Goal: Transaction & Acquisition: Purchase product/service

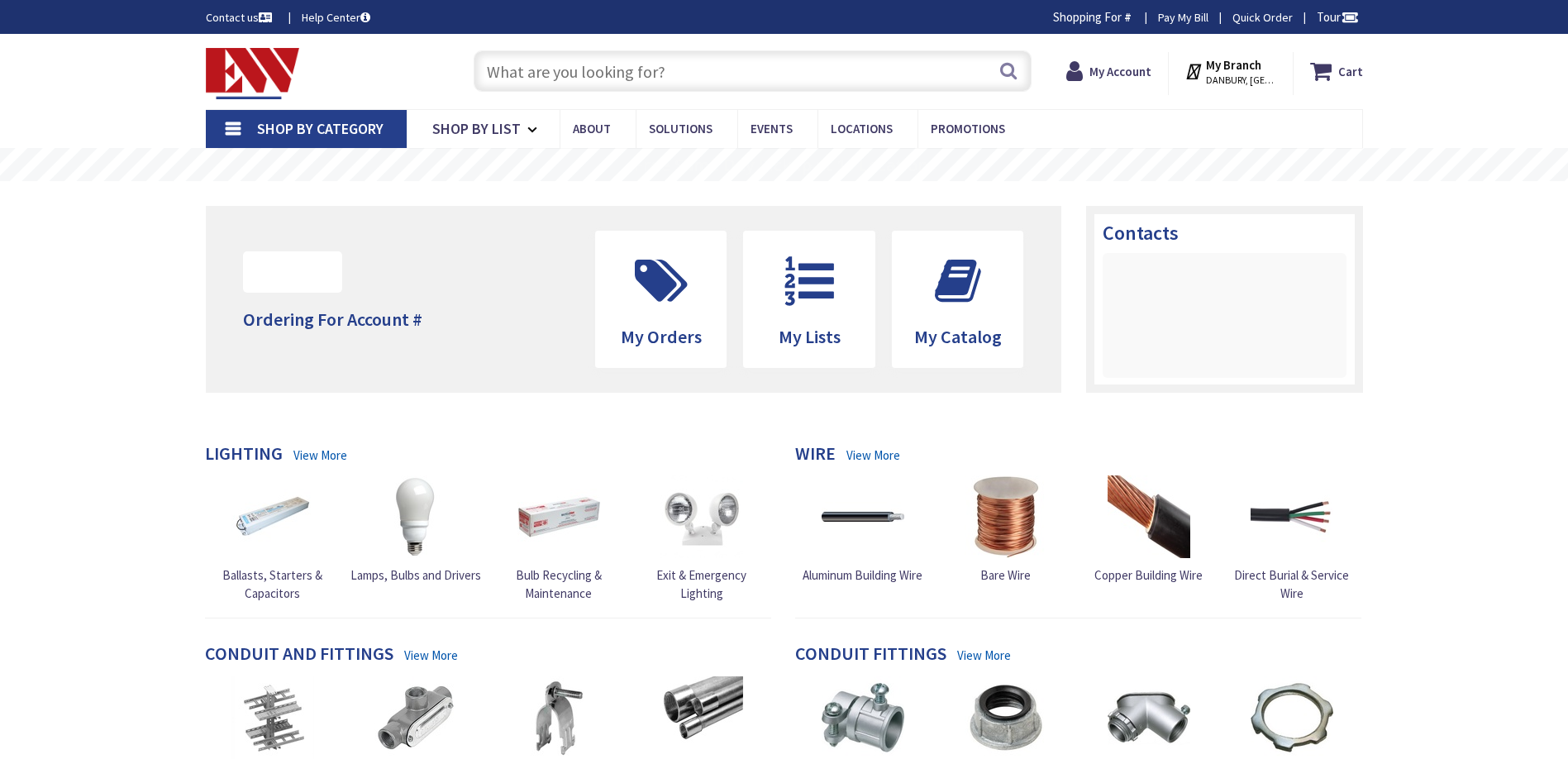
type input "CT-[GEOGRAPHIC_DATA], [GEOGRAPHIC_DATA]"
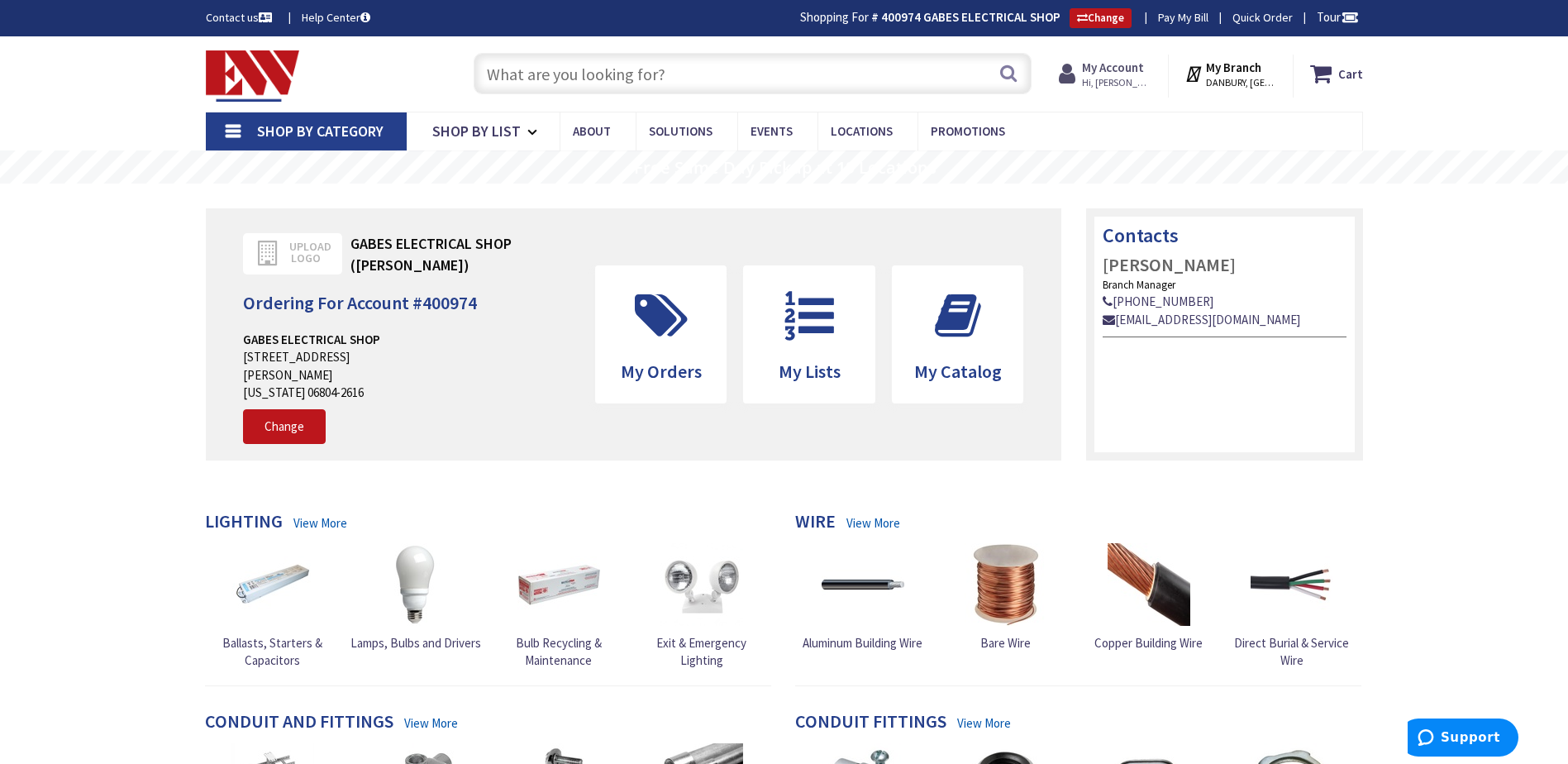
click at [1123, 82] on span "Hi, [PERSON_NAME]" at bounding box center [1118, 82] width 70 height 14
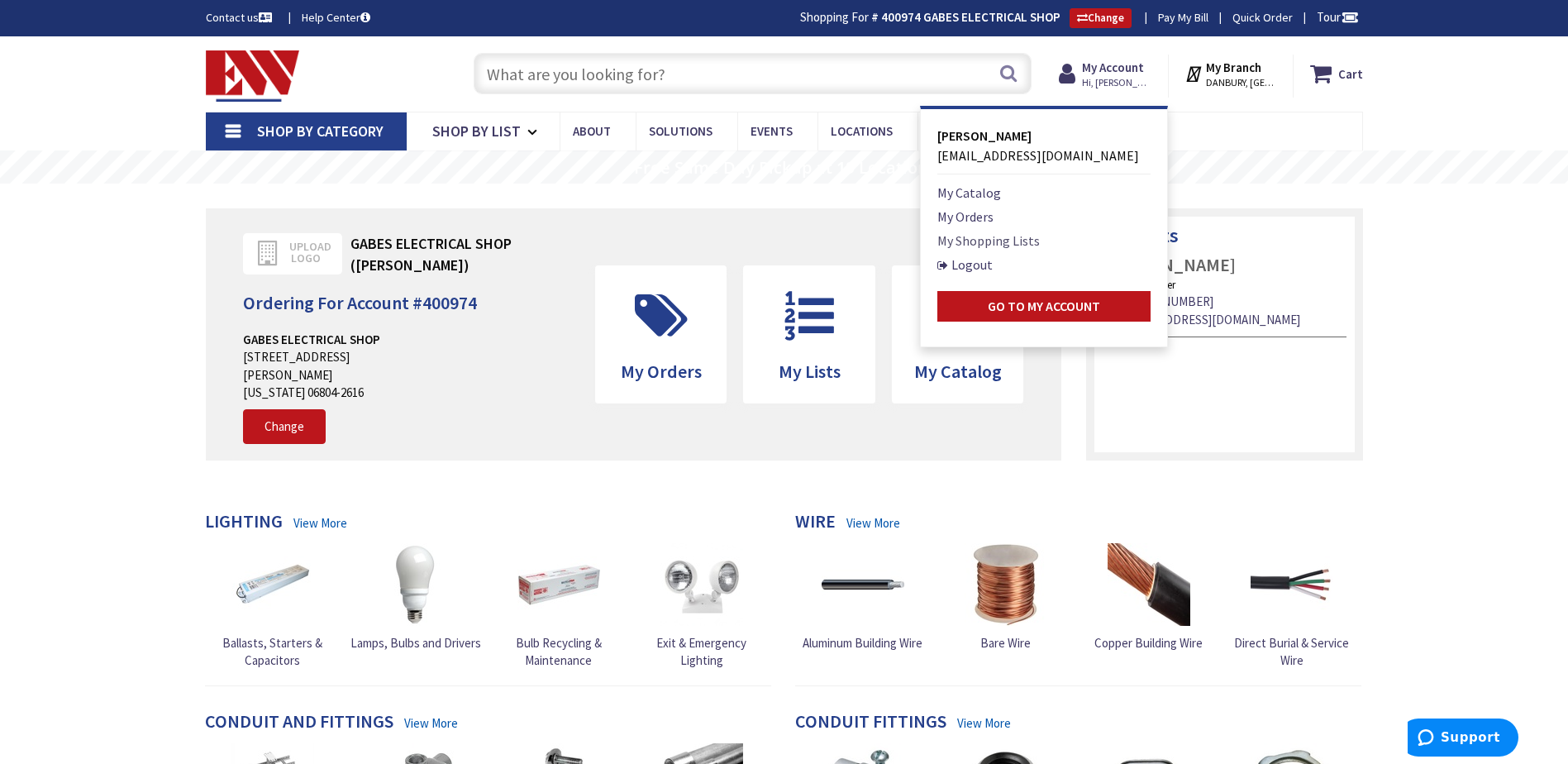
click at [993, 241] on link "My Shopping Lists" at bounding box center [989, 241] width 103 height 20
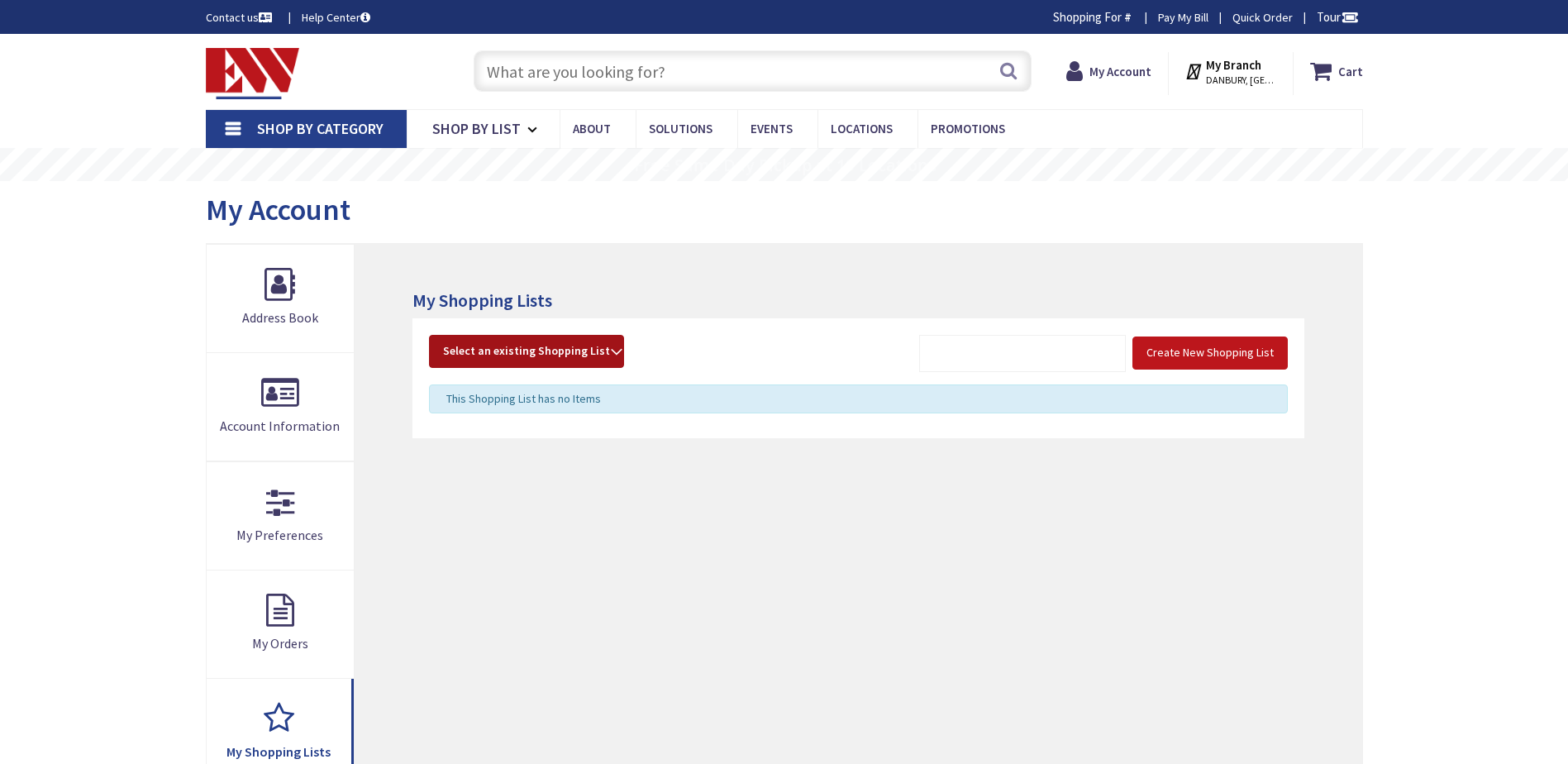
click at [589, 348] on strong "Select an existing Shopping List" at bounding box center [526, 351] width 167 height 20
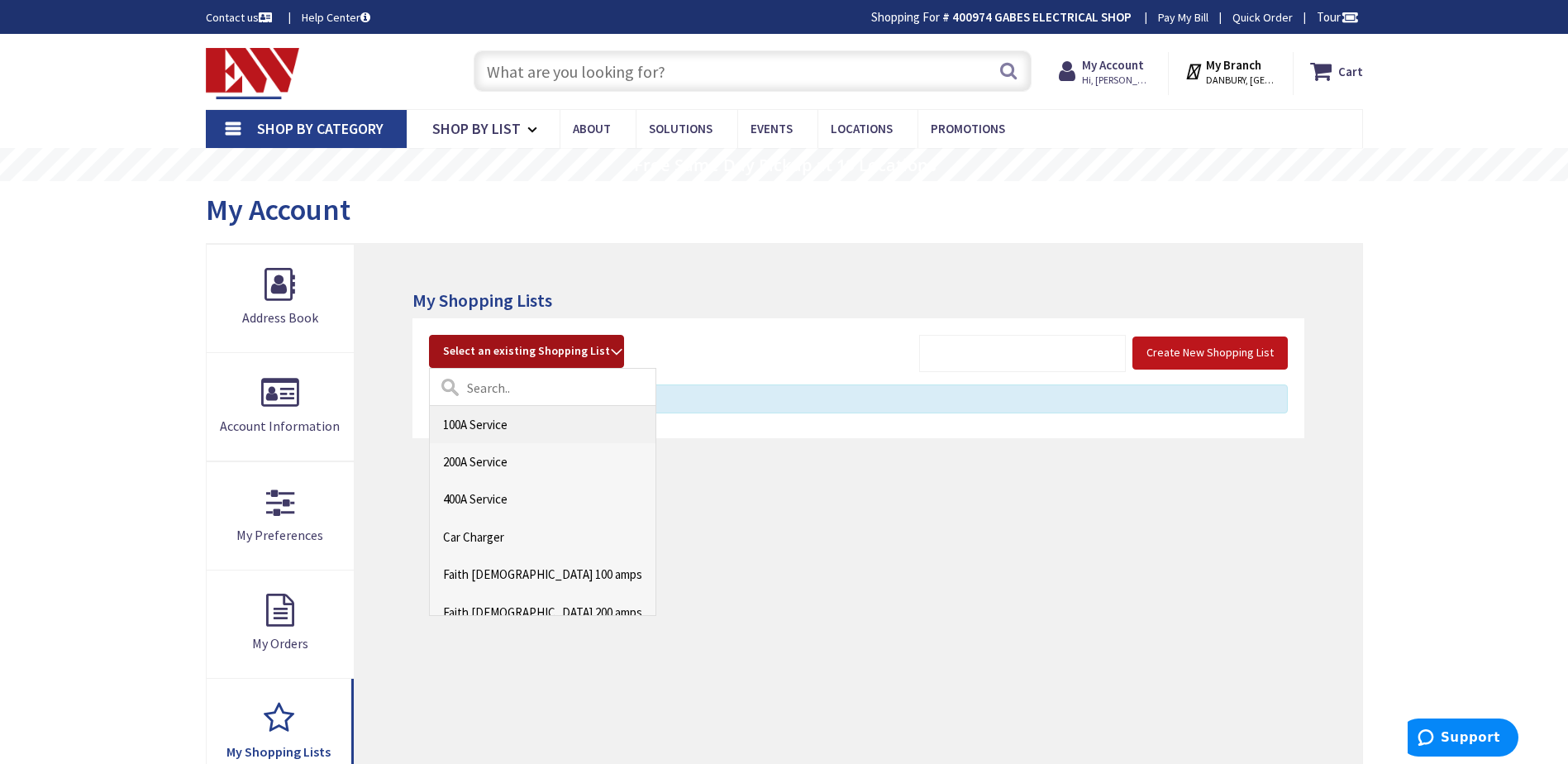
click at [506, 429] on link "100A Service" at bounding box center [543, 424] width 226 height 37
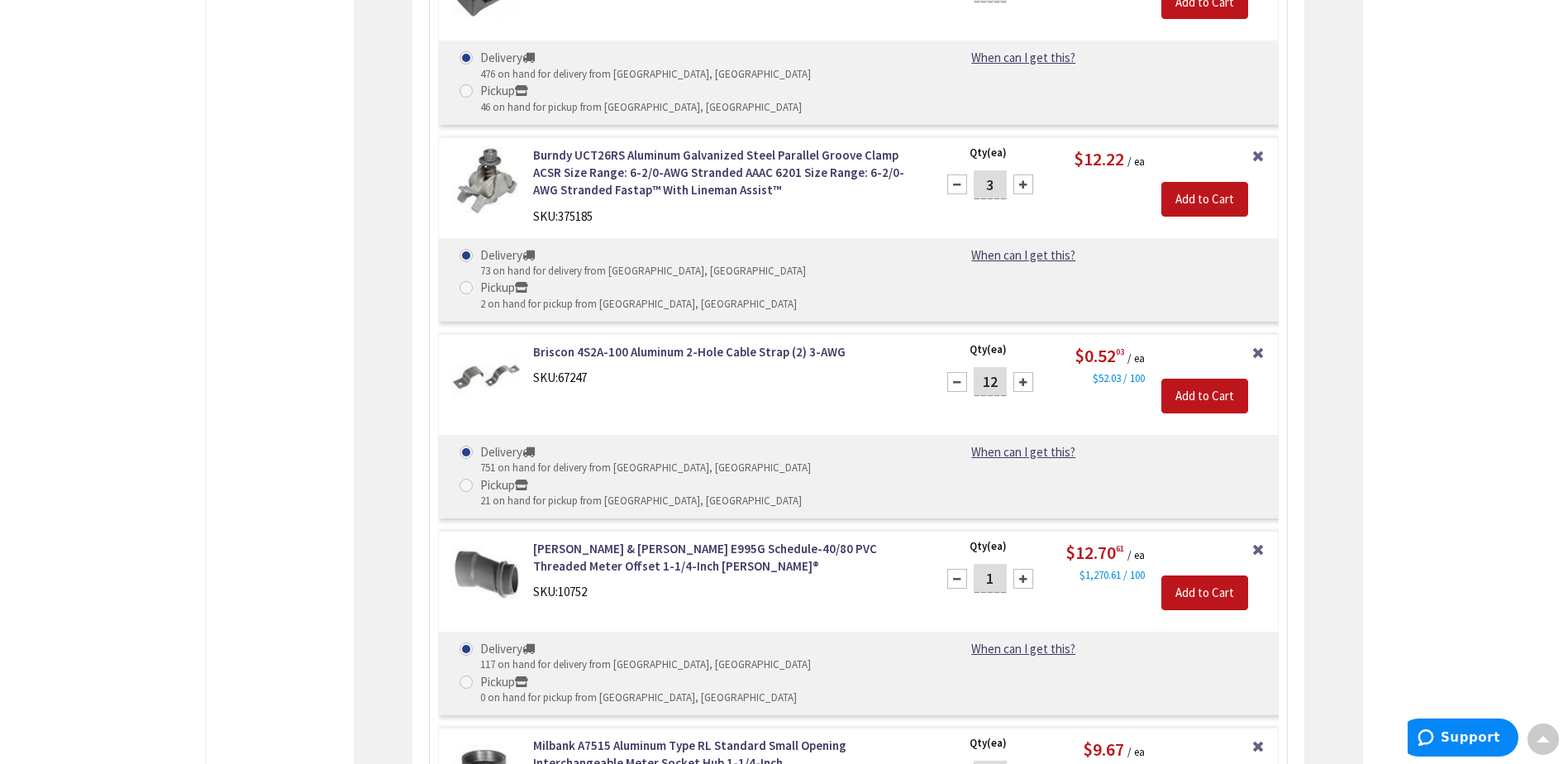
scroll to position [5858, 0]
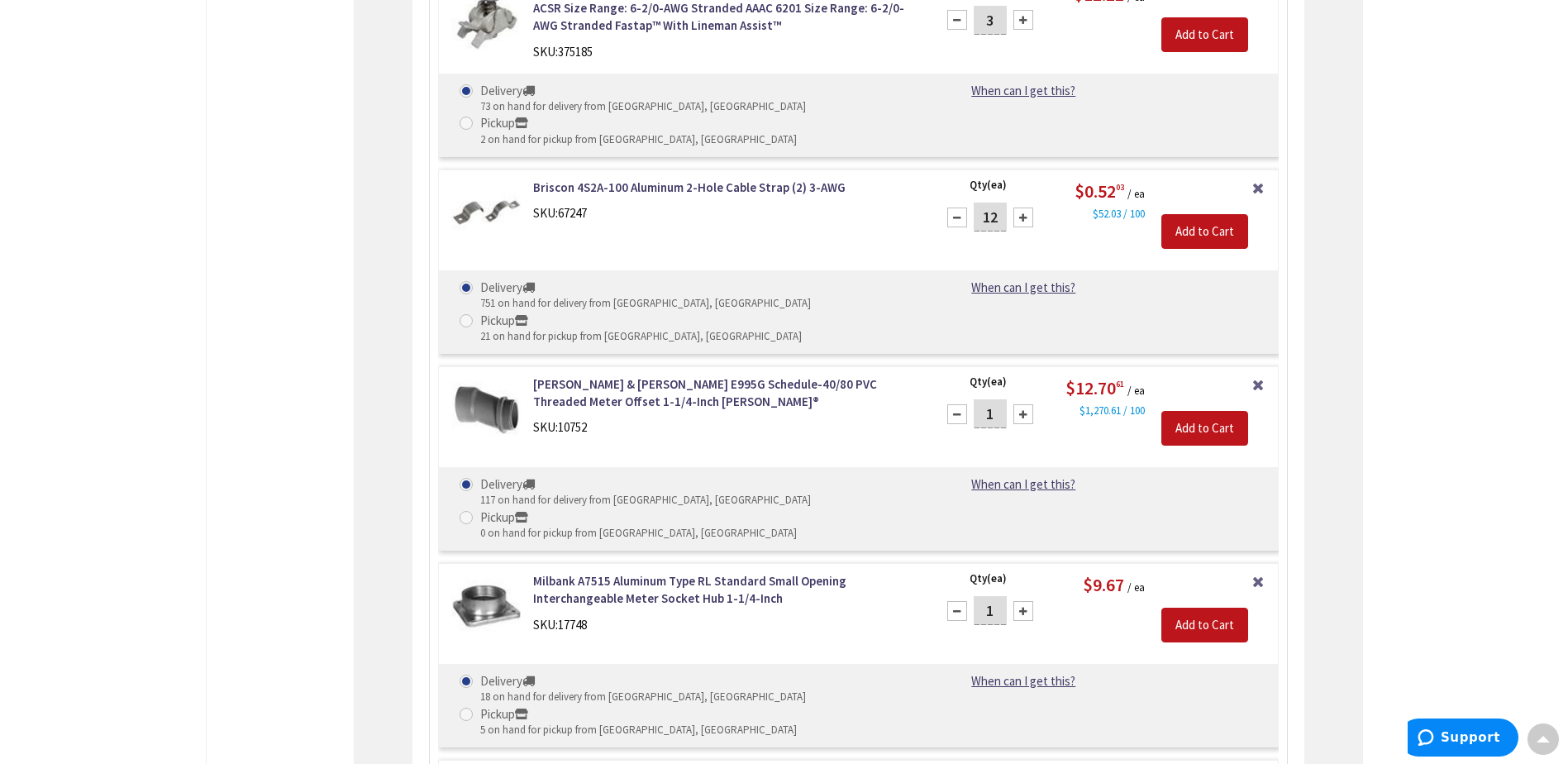
type input "2"
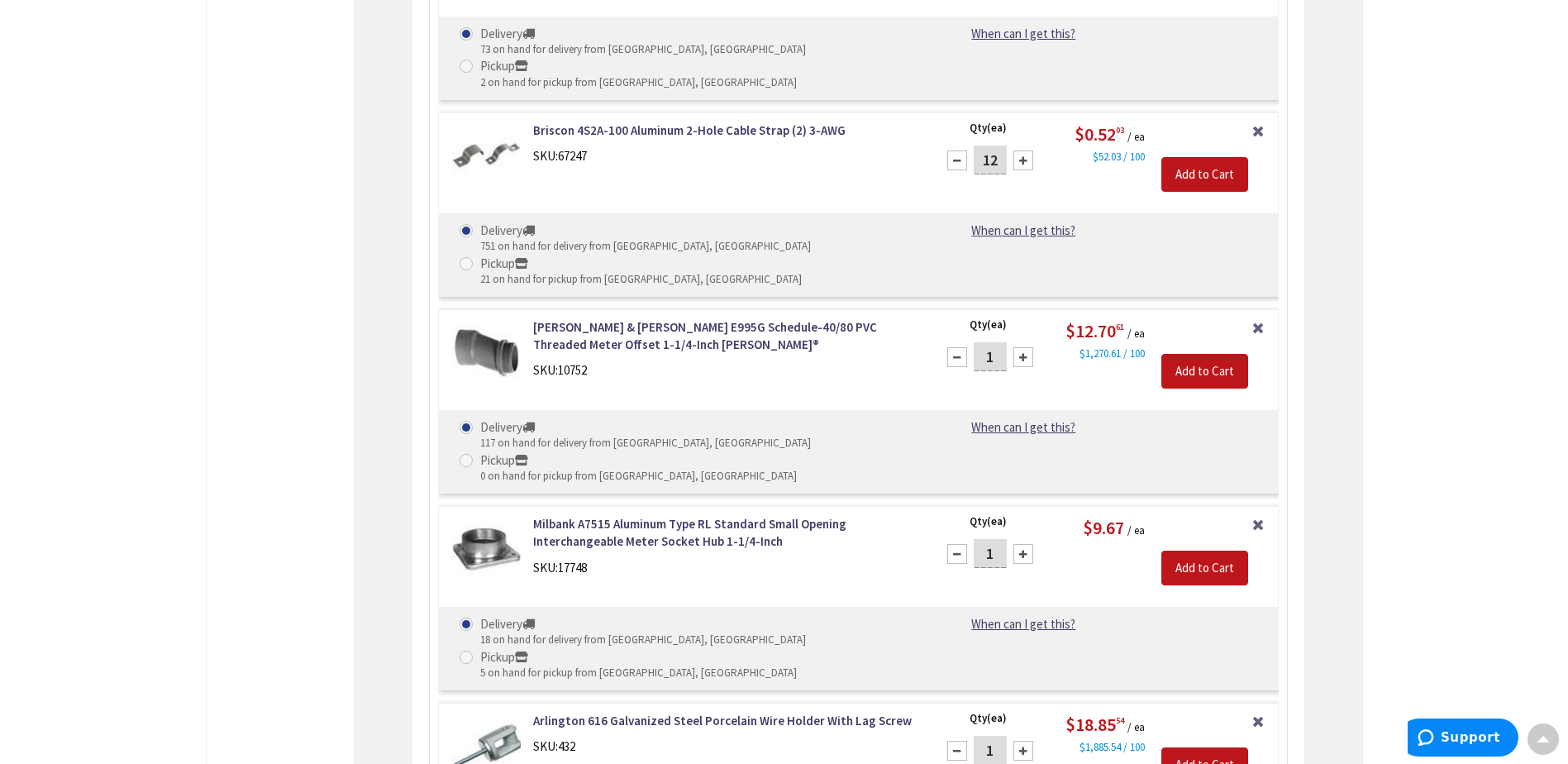
scroll to position [5955, 0]
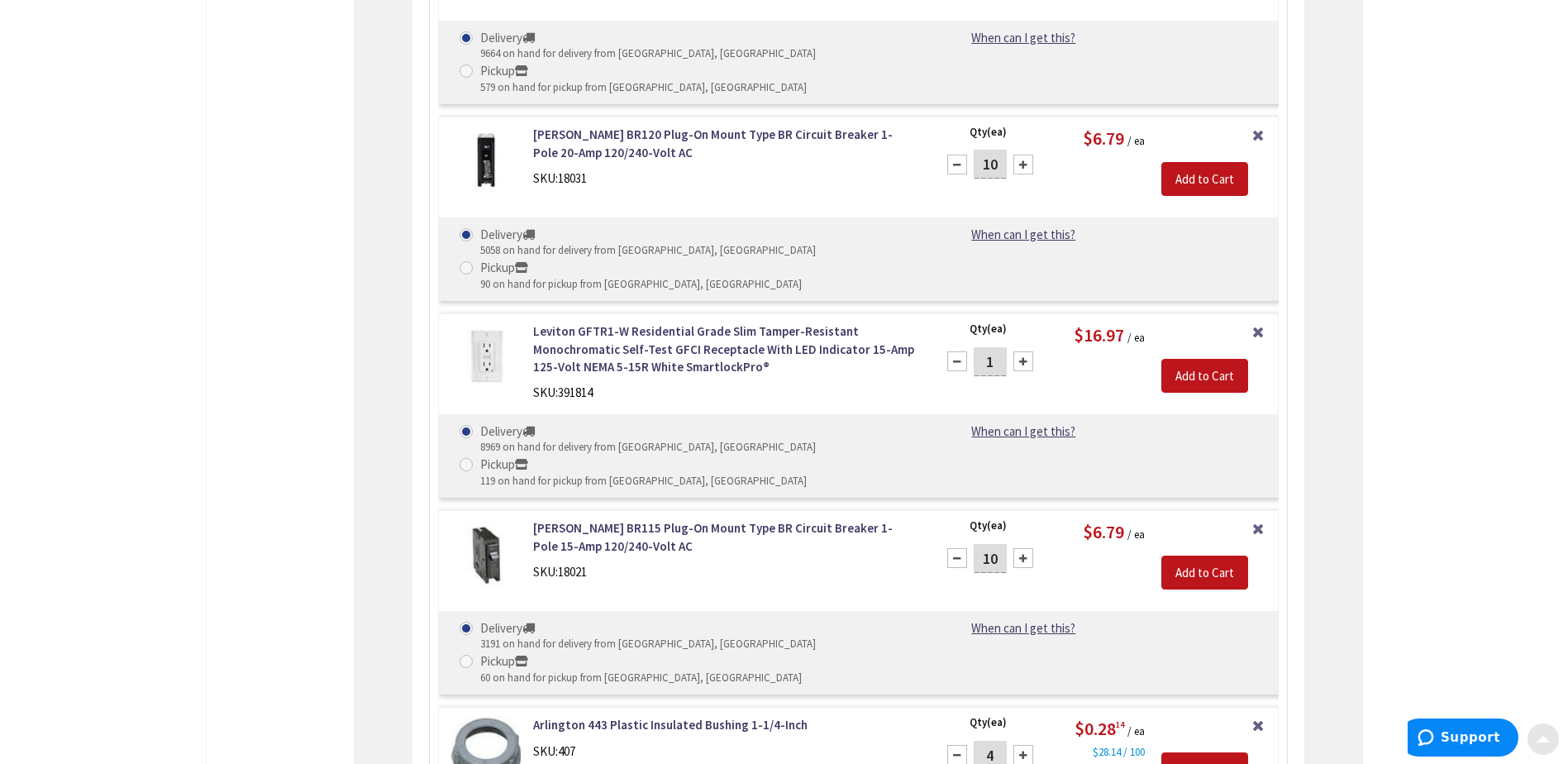
click at [1544, 743] on div at bounding box center [1544, 739] width 33 height 33
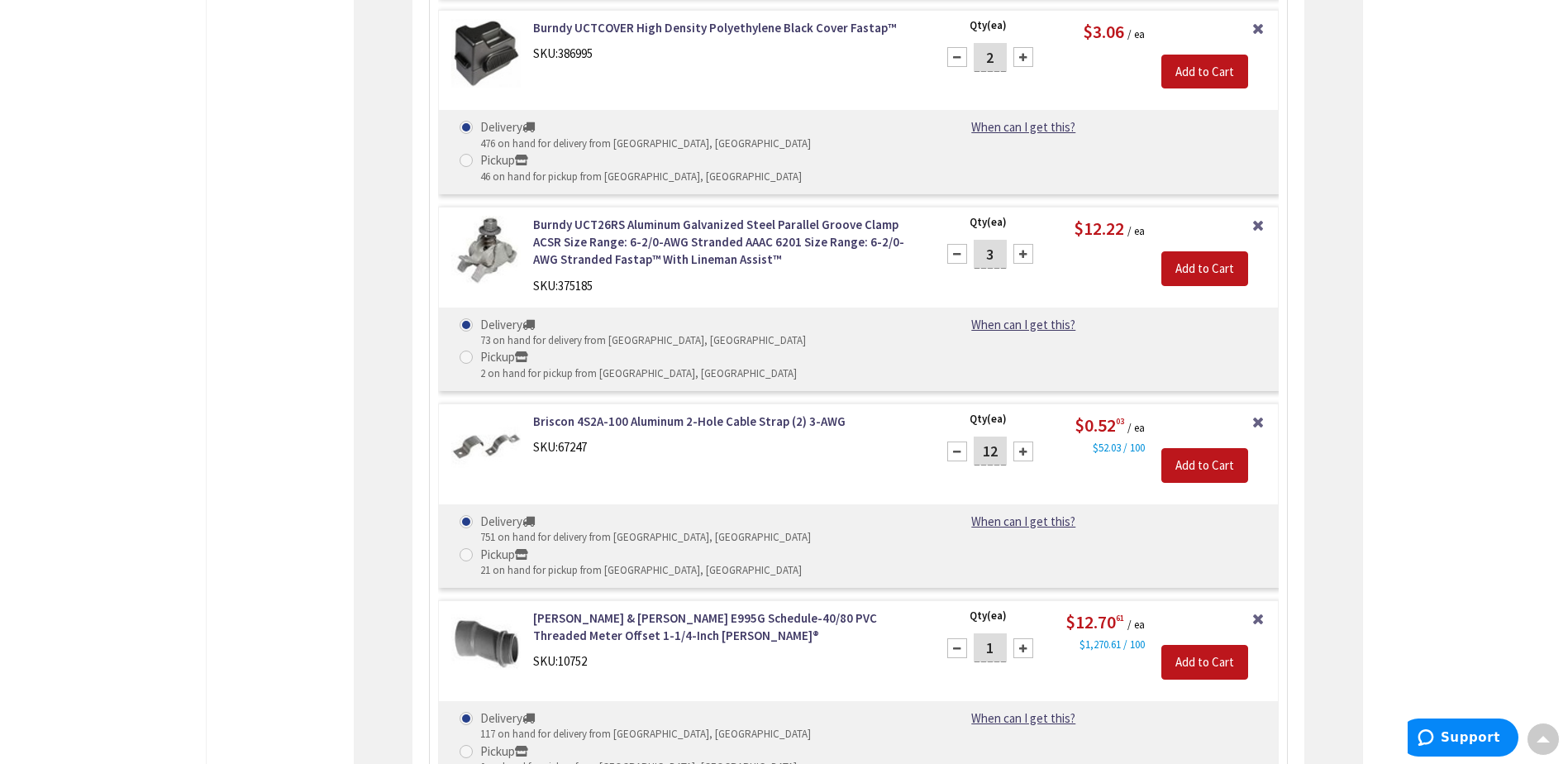
scroll to position [5872, 0]
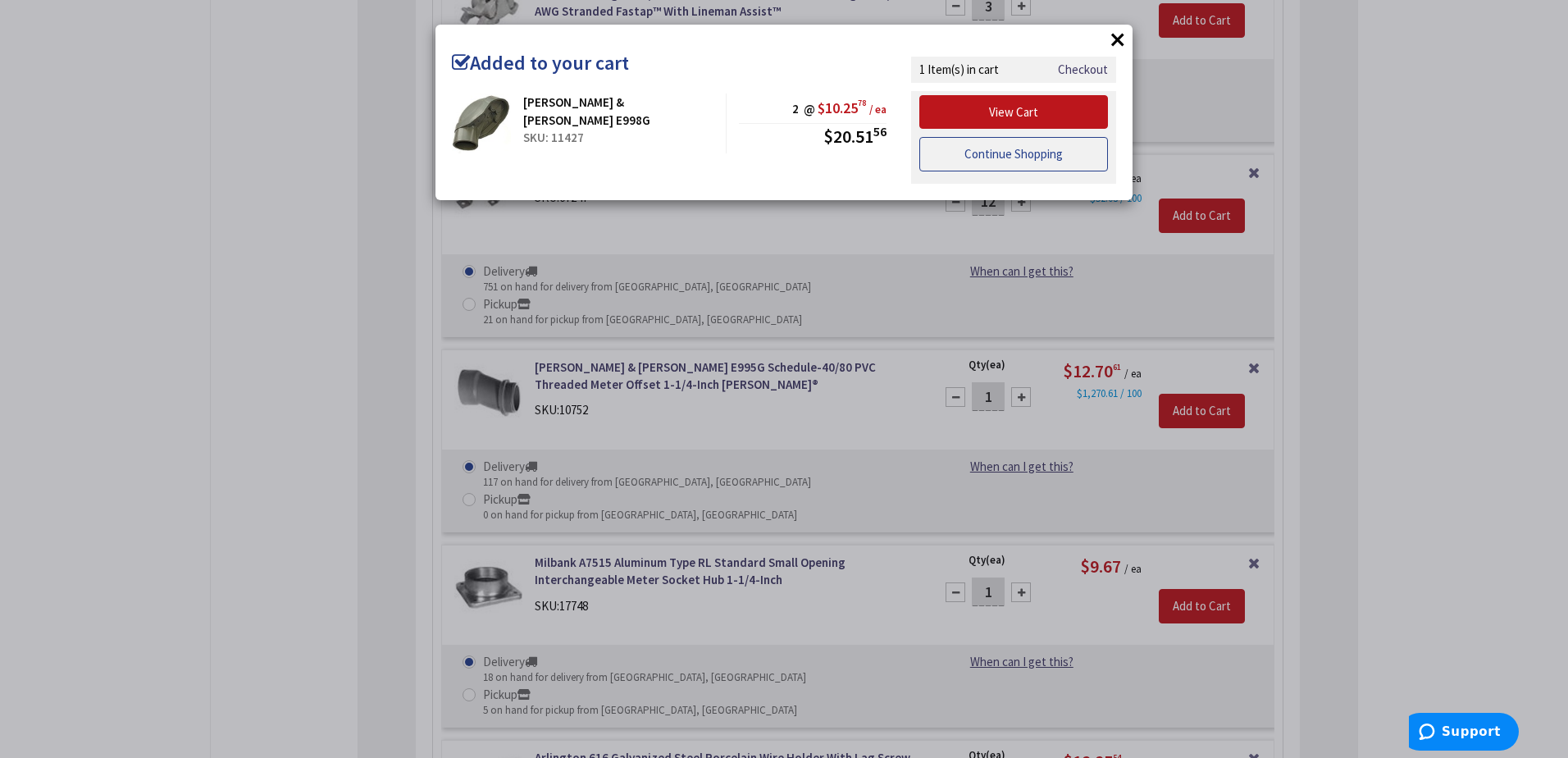
click at [992, 147] on link "Continue Shopping" at bounding box center [1014, 154] width 189 height 34
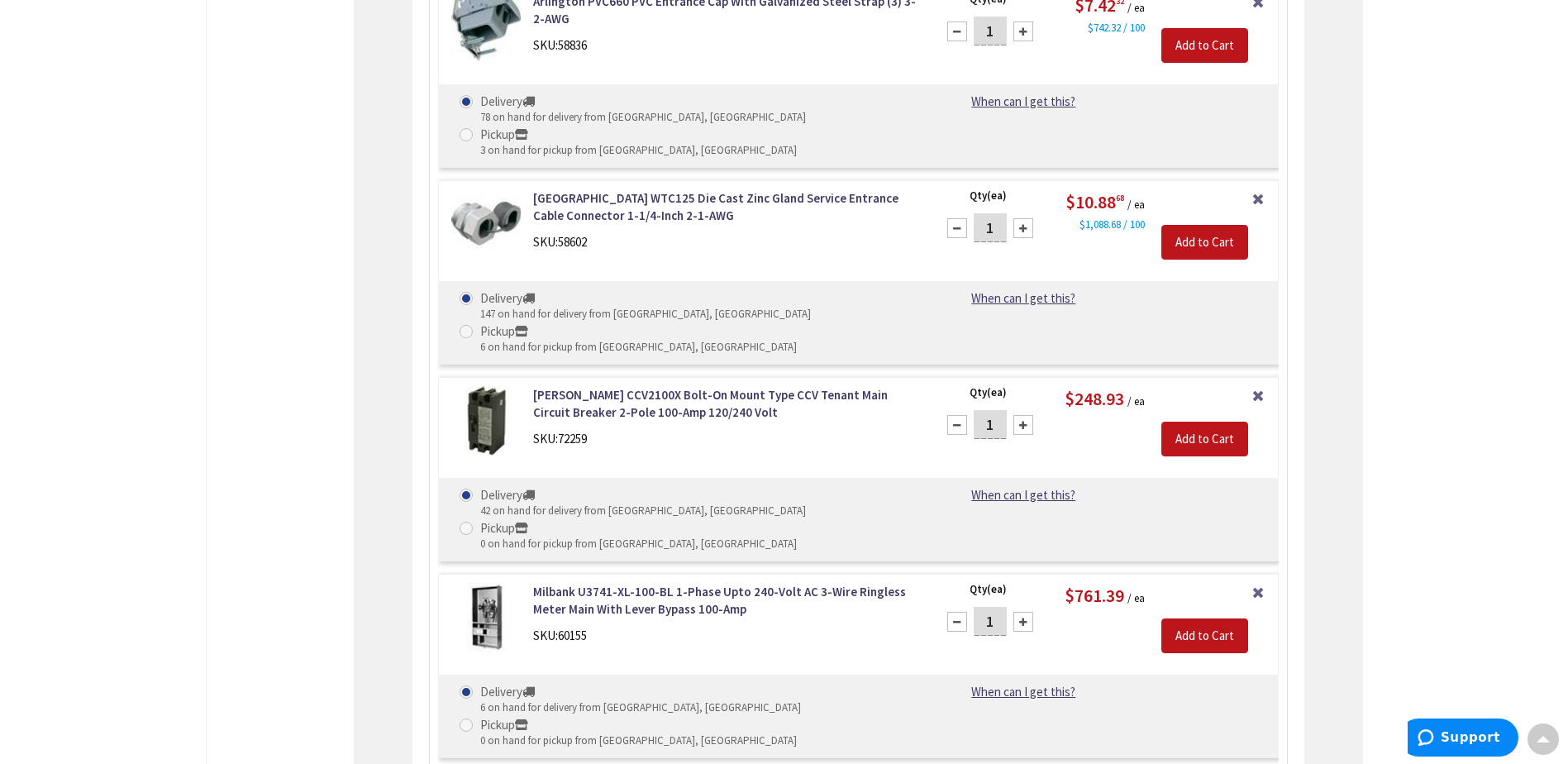
scroll to position [7434, 0]
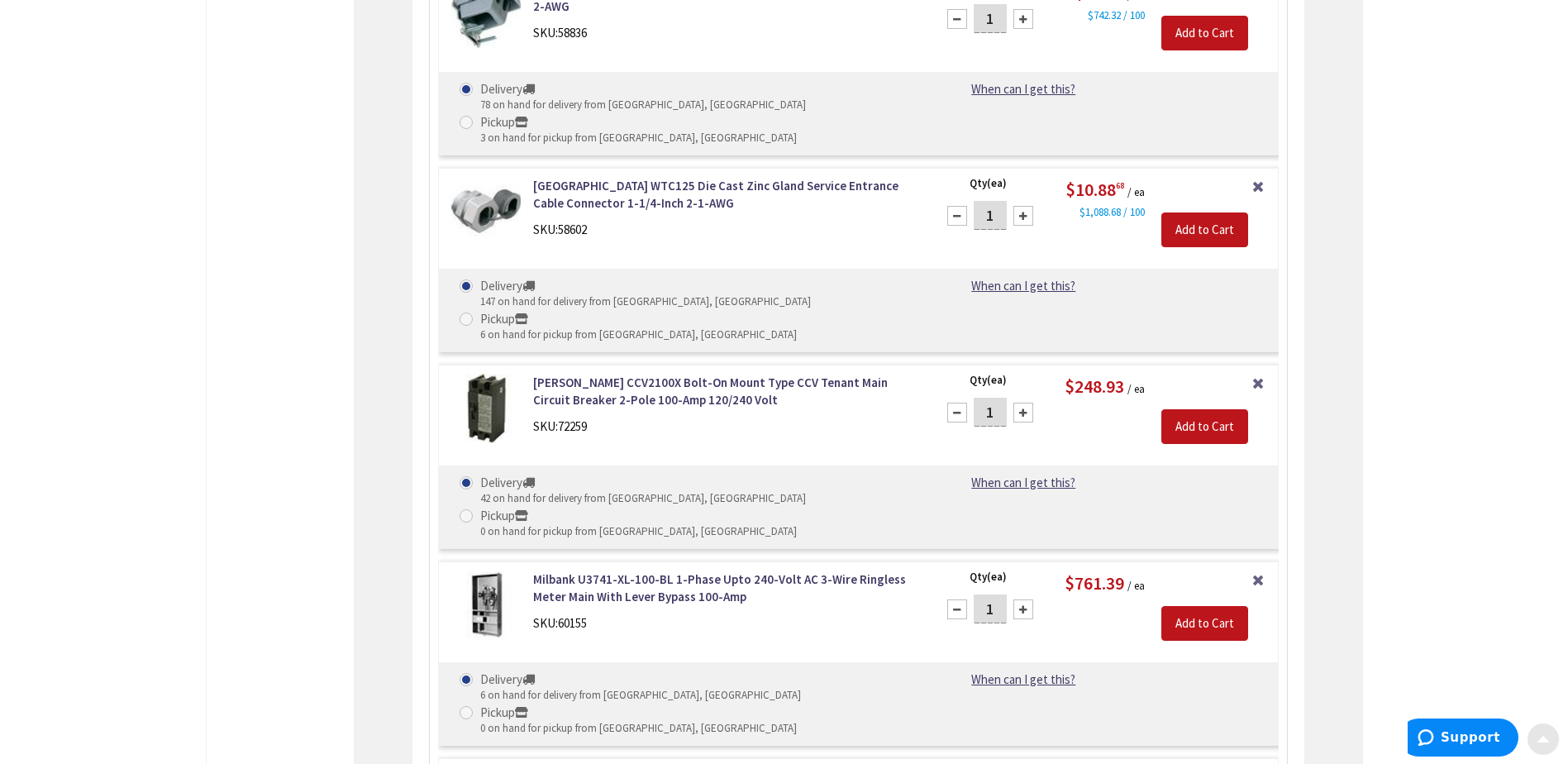
click at [1546, 743] on div at bounding box center [1544, 739] width 33 height 33
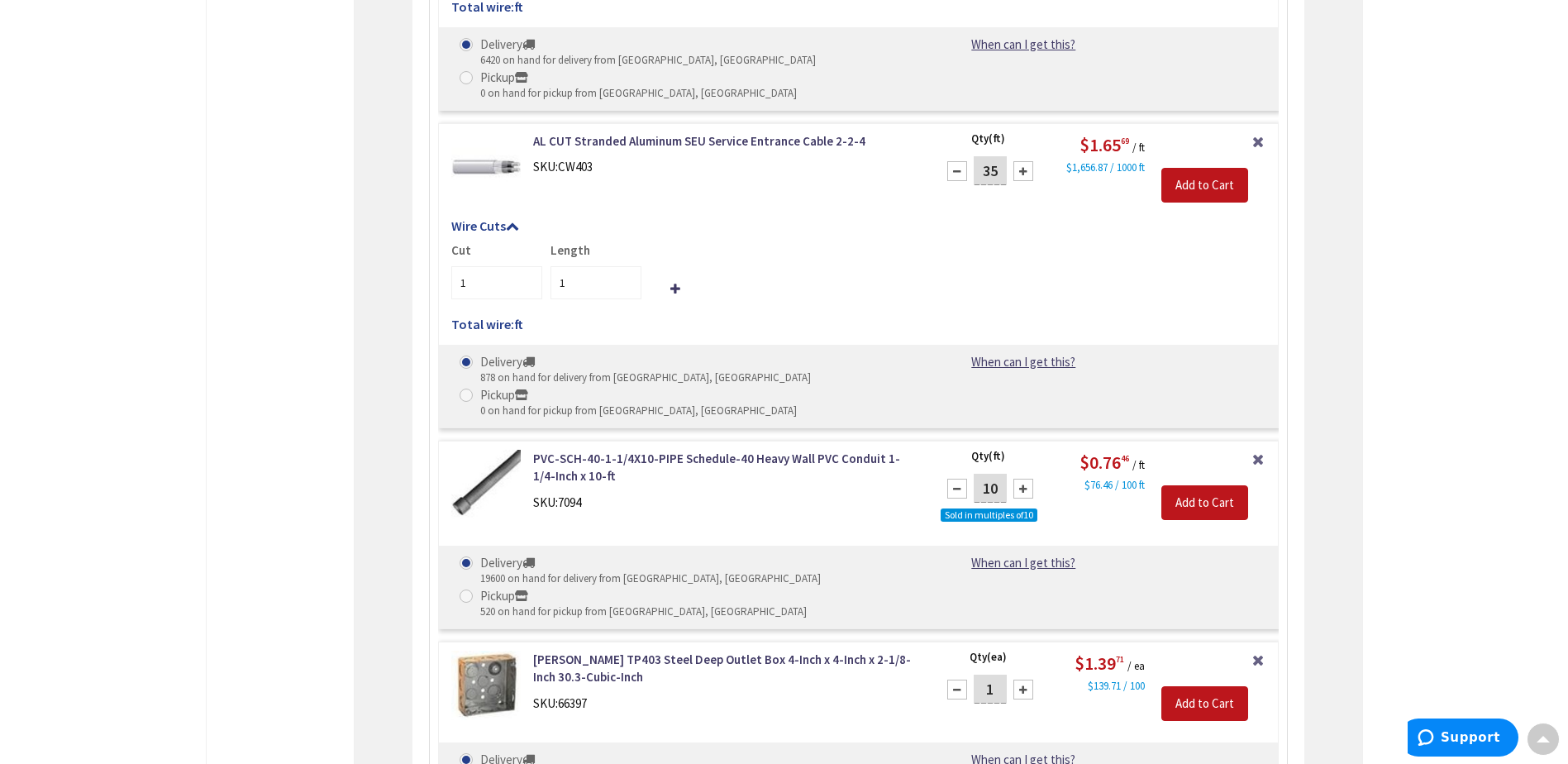
scroll to position [1654, 0]
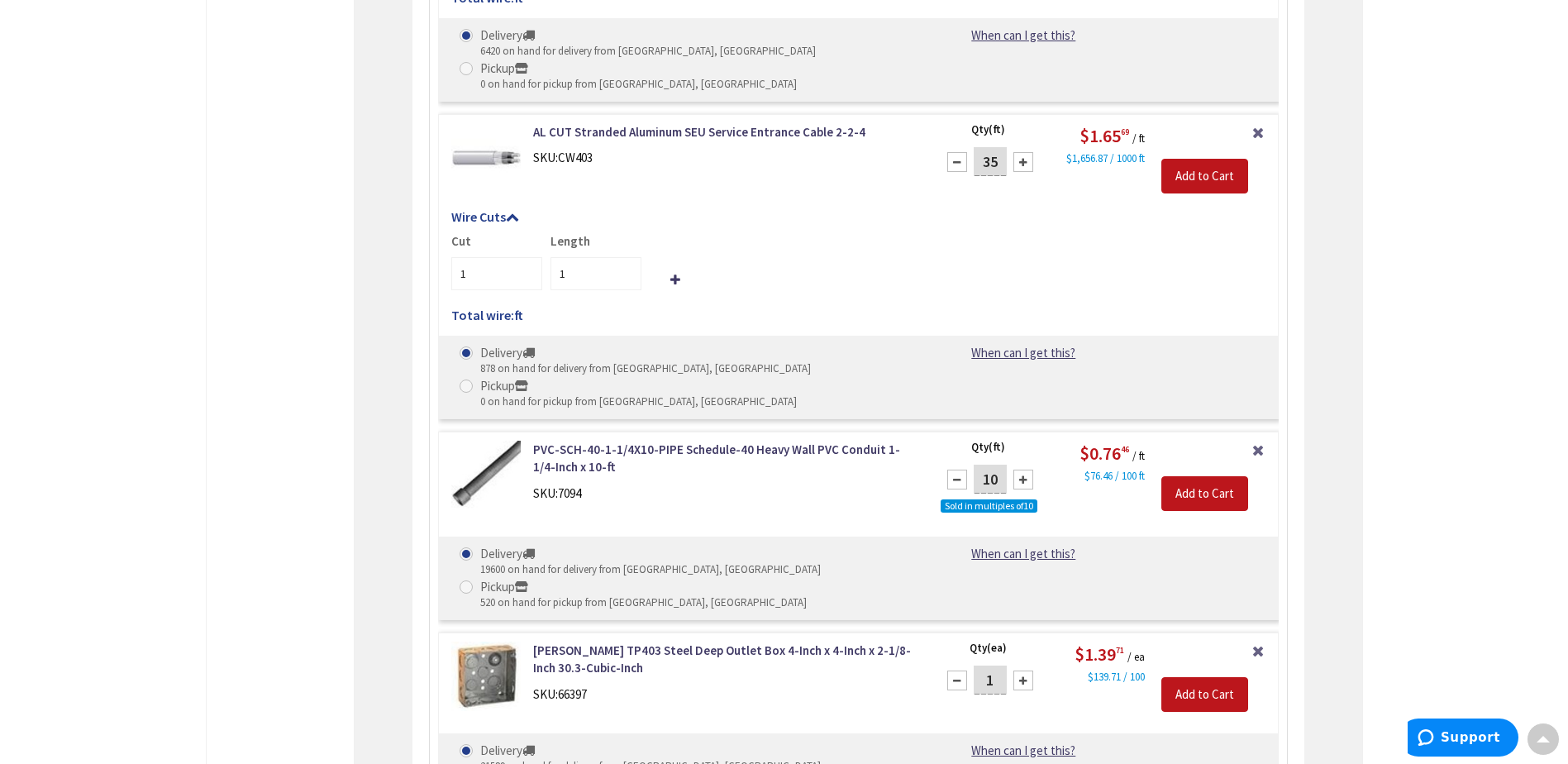
click at [1026, 470] on div at bounding box center [1024, 480] width 20 height 20
type input "40"
click at [1222, 477] on input "Add to Cart" at bounding box center [1205, 494] width 87 height 34
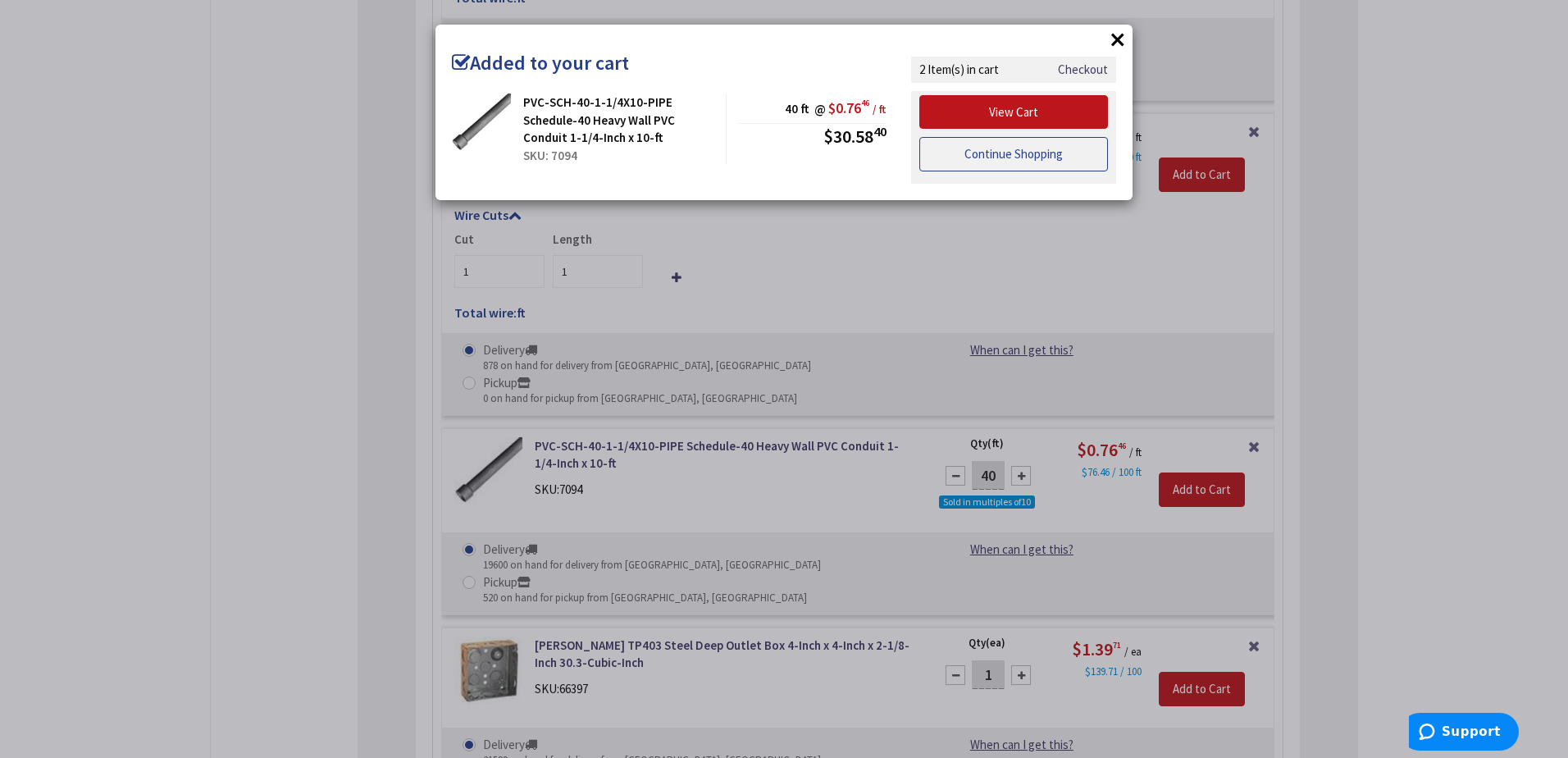
click at [1028, 166] on link "Continue Shopping" at bounding box center [1014, 154] width 189 height 34
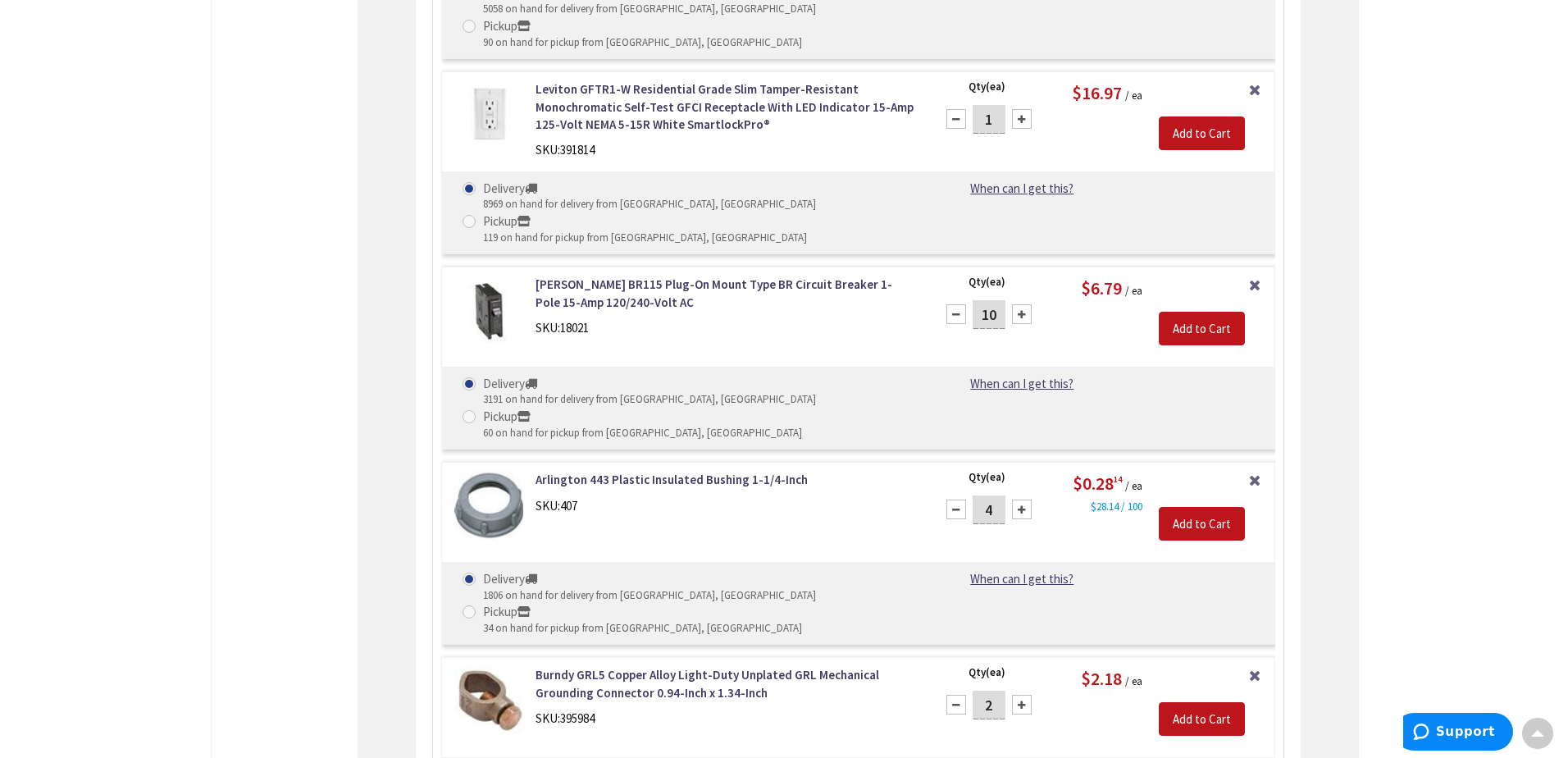
scroll to position [2708, 0]
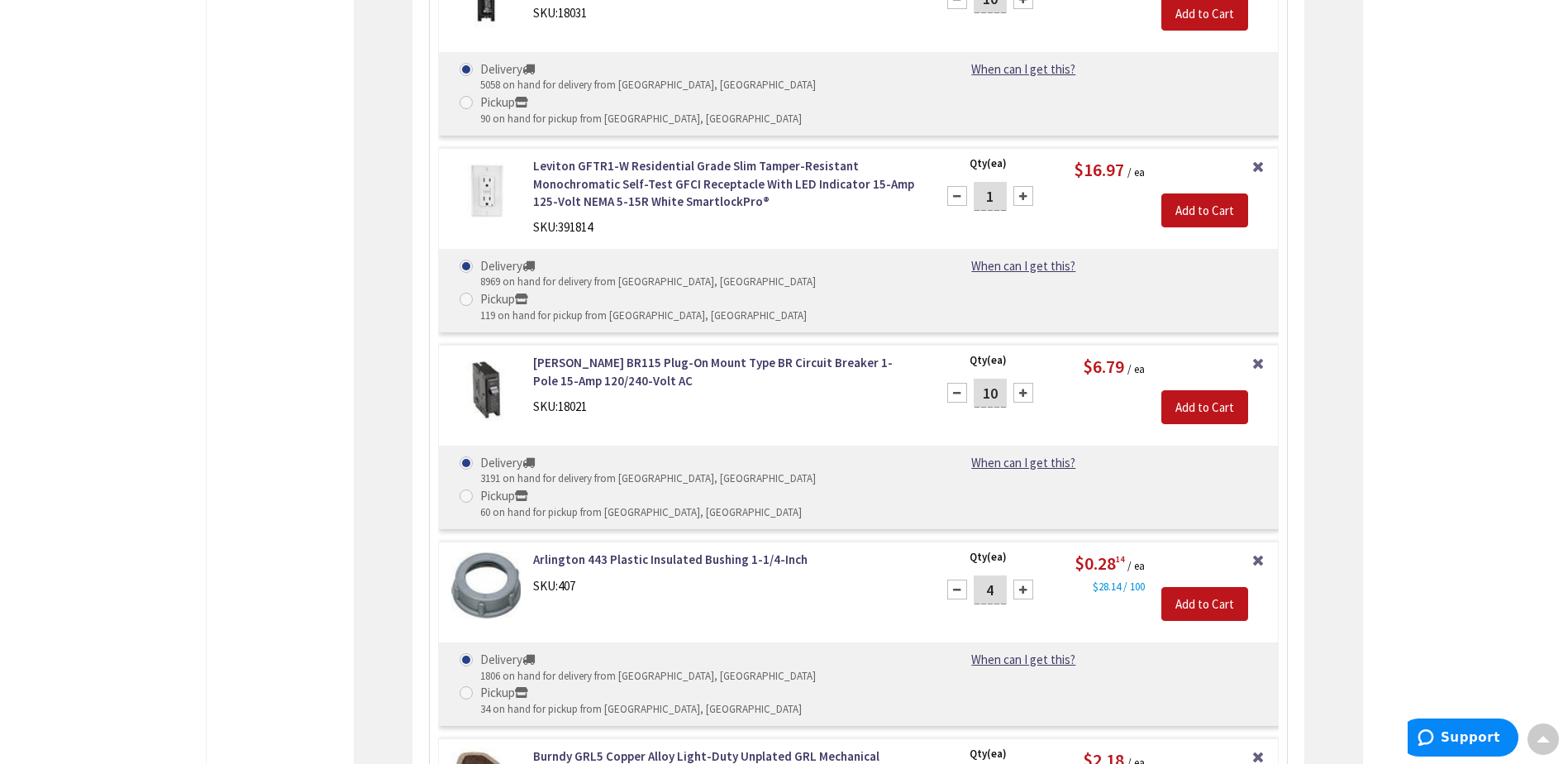
click at [962, 580] on div at bounding box center [958, 590] width 20 height 20
type input "2"
click at [1220, 587] on input "Add to Cart" at bounding box center [1205, 604] width 87 height 34
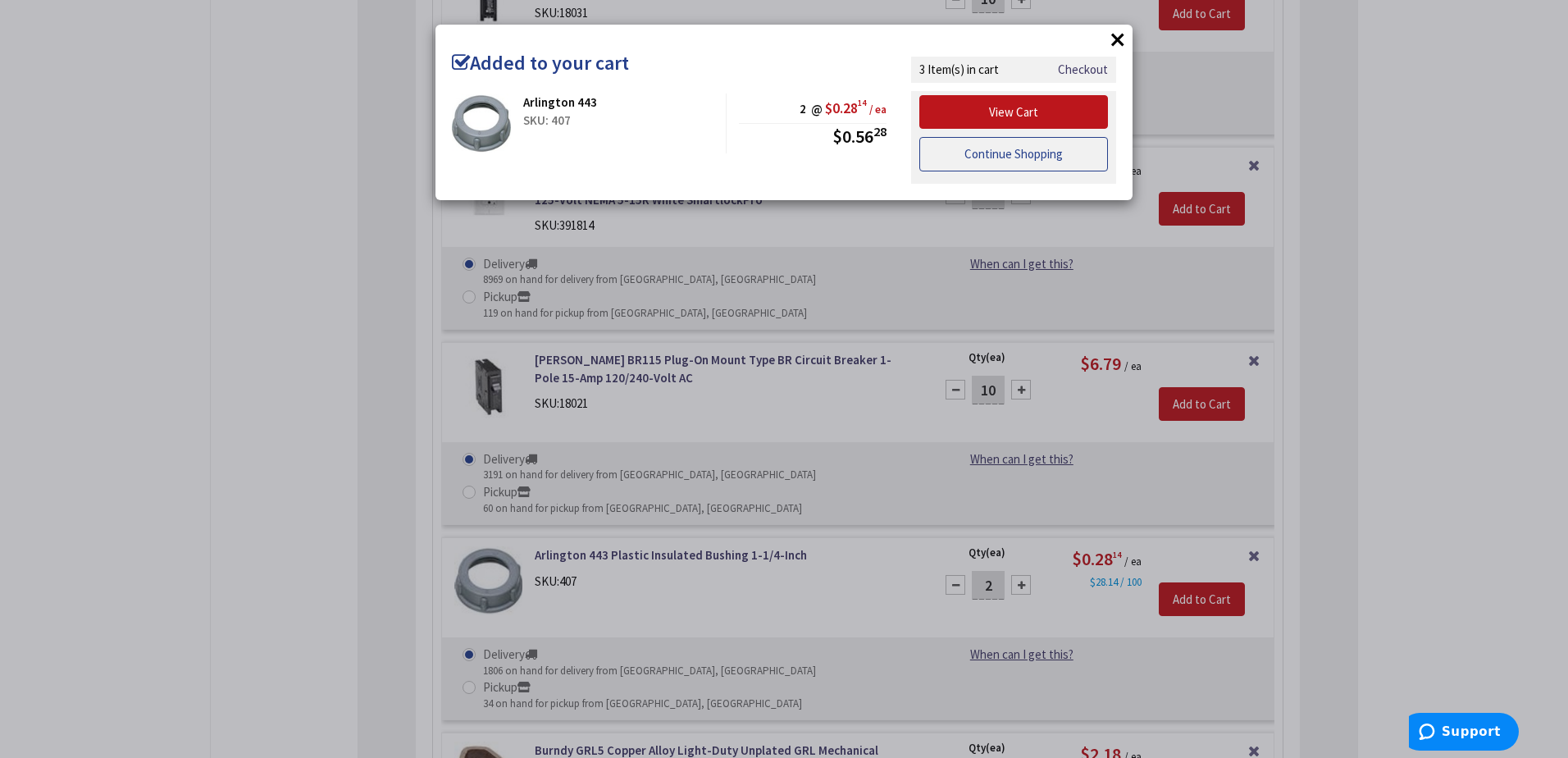
click at [997, 160] on link "Continue Shopping" at bounding box center [1014, 154] width 189 height 34
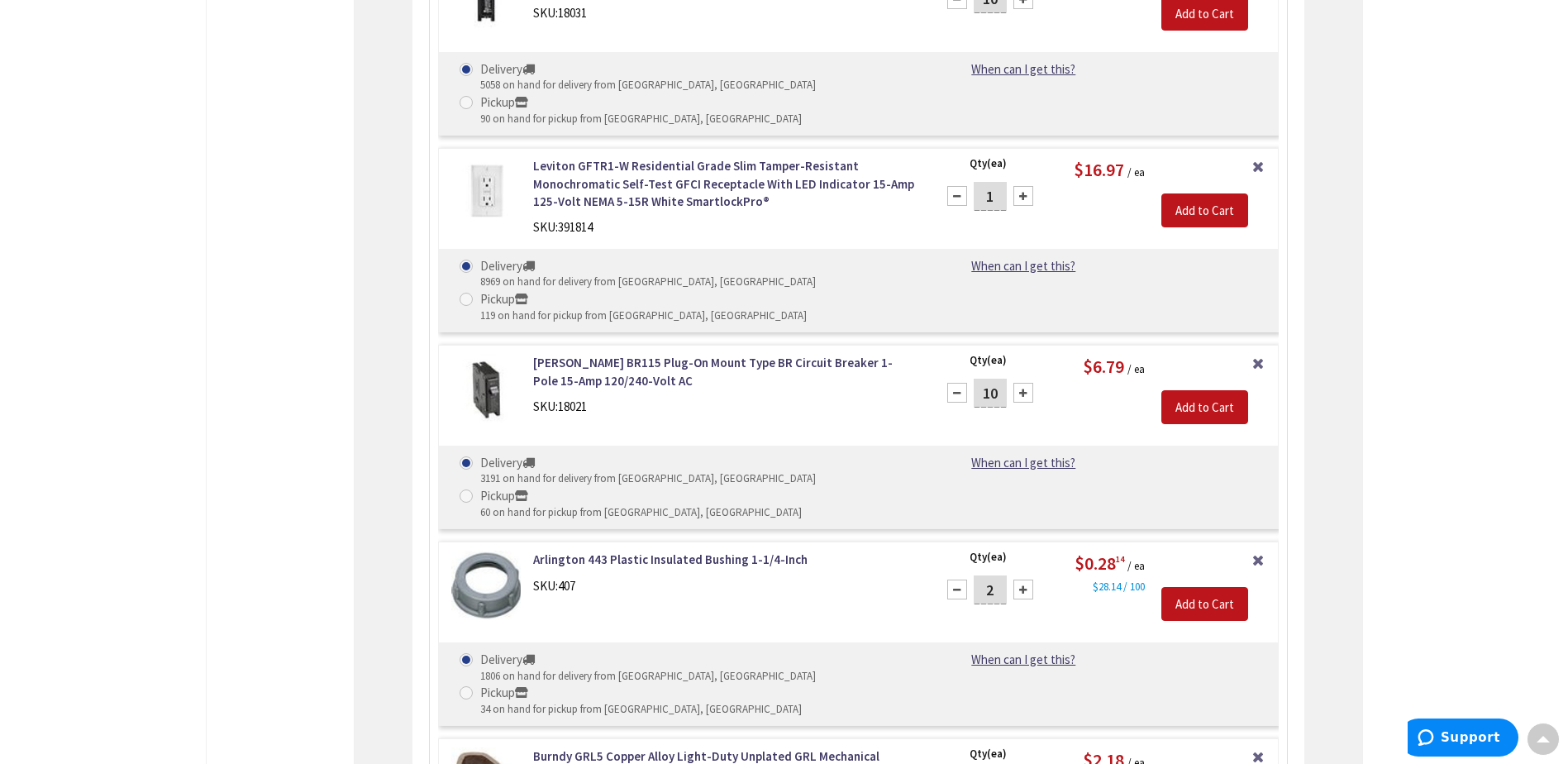
type input "1"
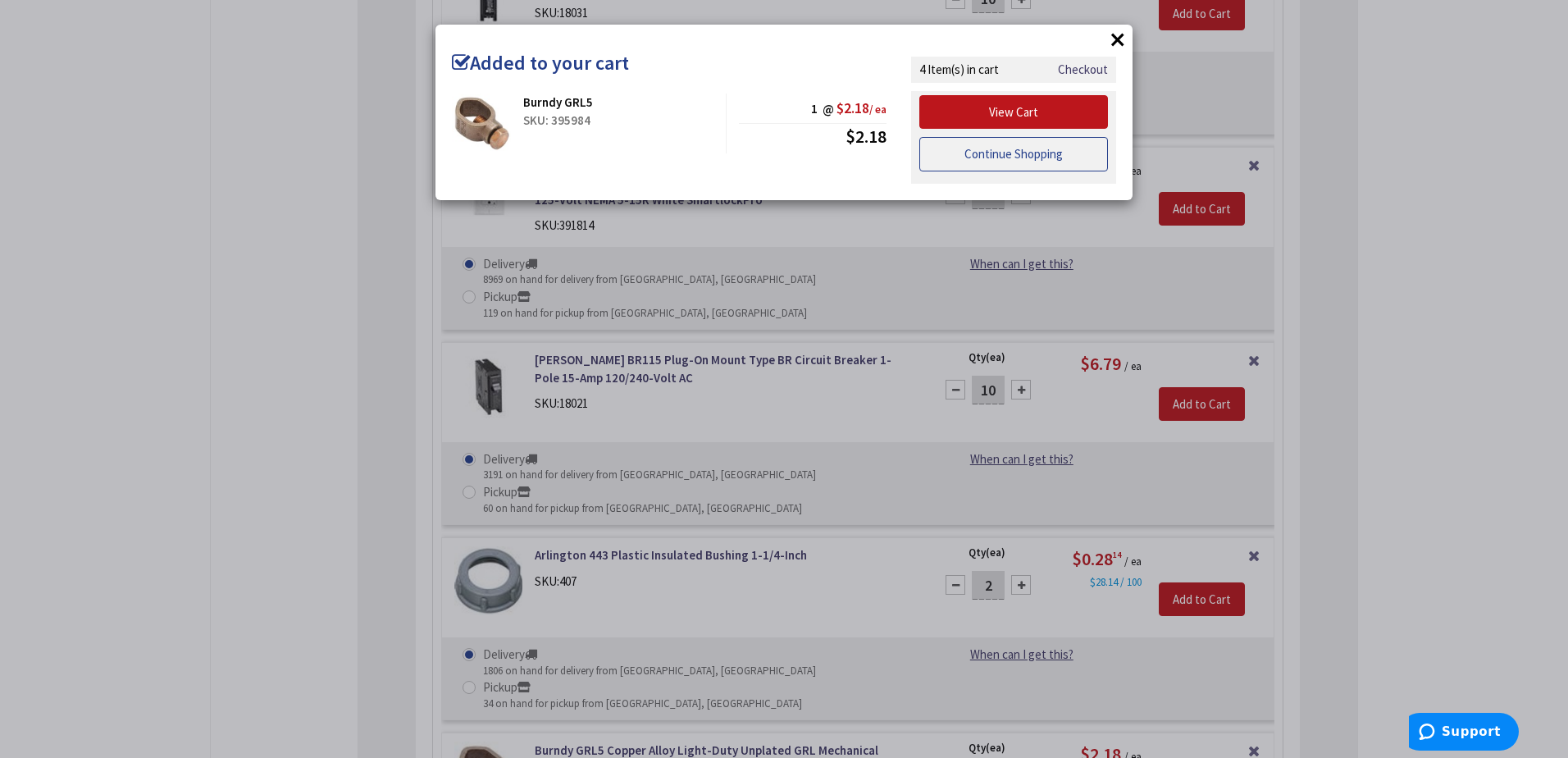
click at [958, 160] on link "Continue Shopping" at bounding box center [1014, 154] width 189 height 34
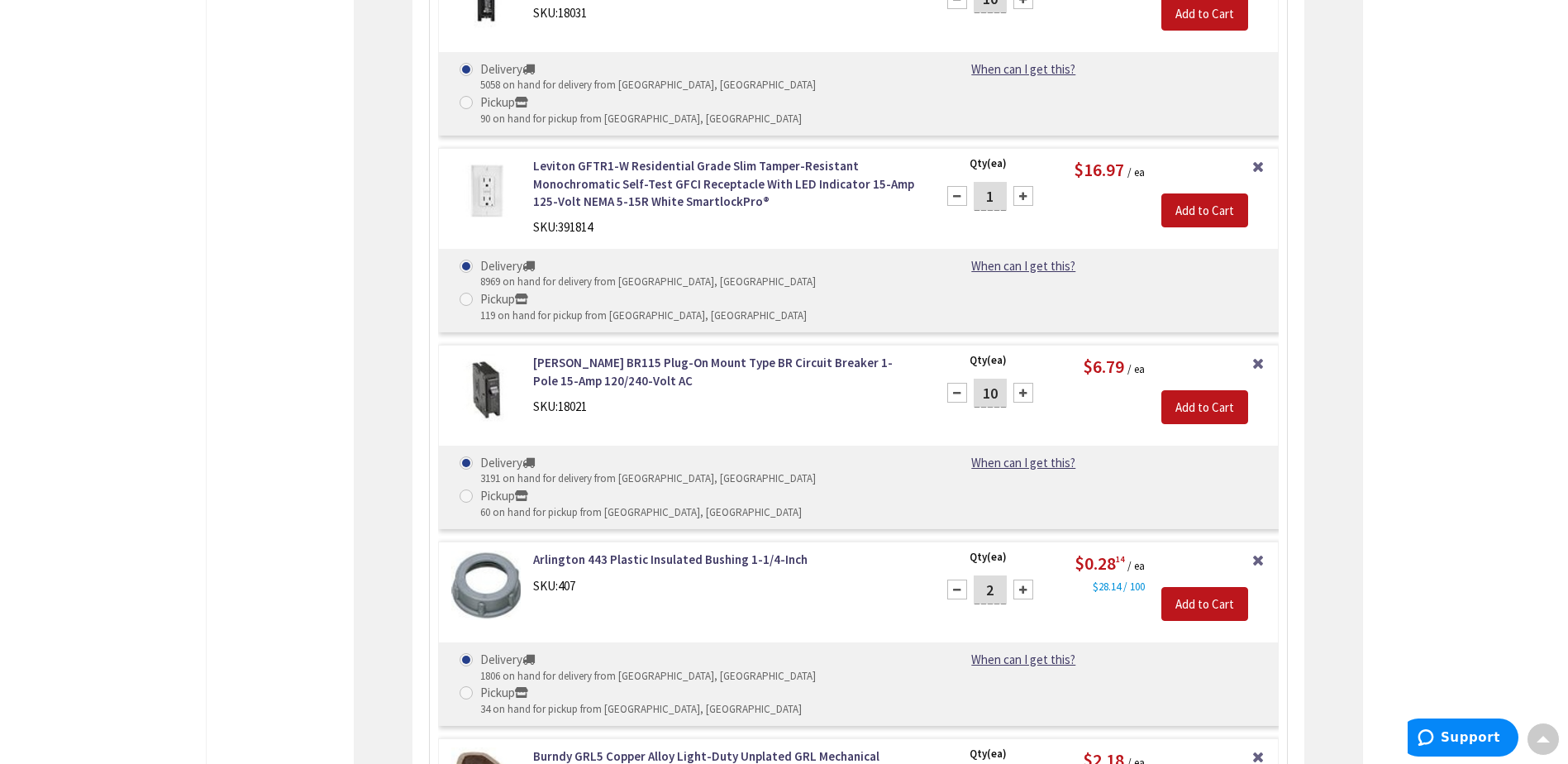
type input "1"
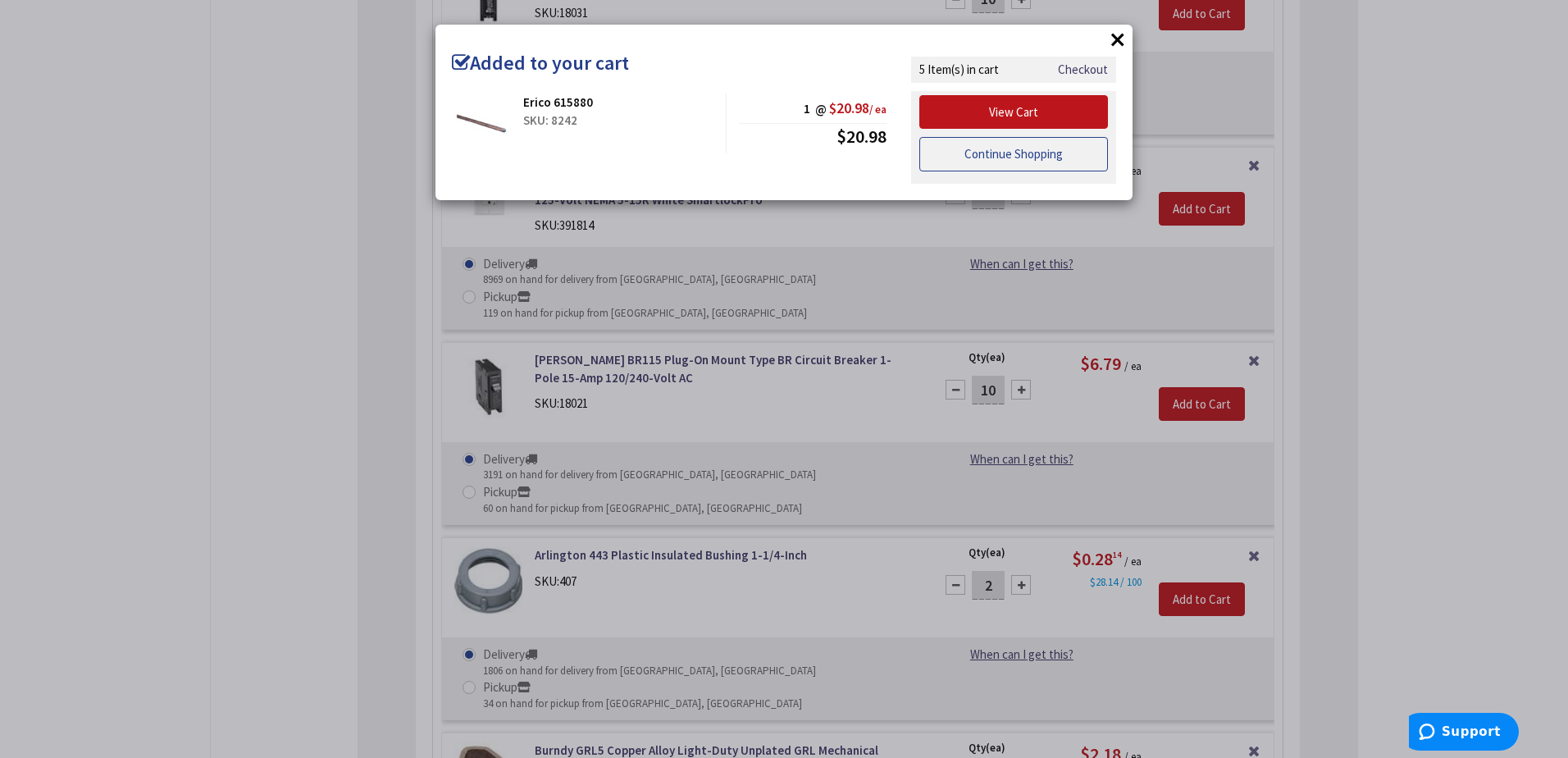
click at [1000, 160] on link "Continue Shopping" at bounding box center [1014, 154] width 189 height 34
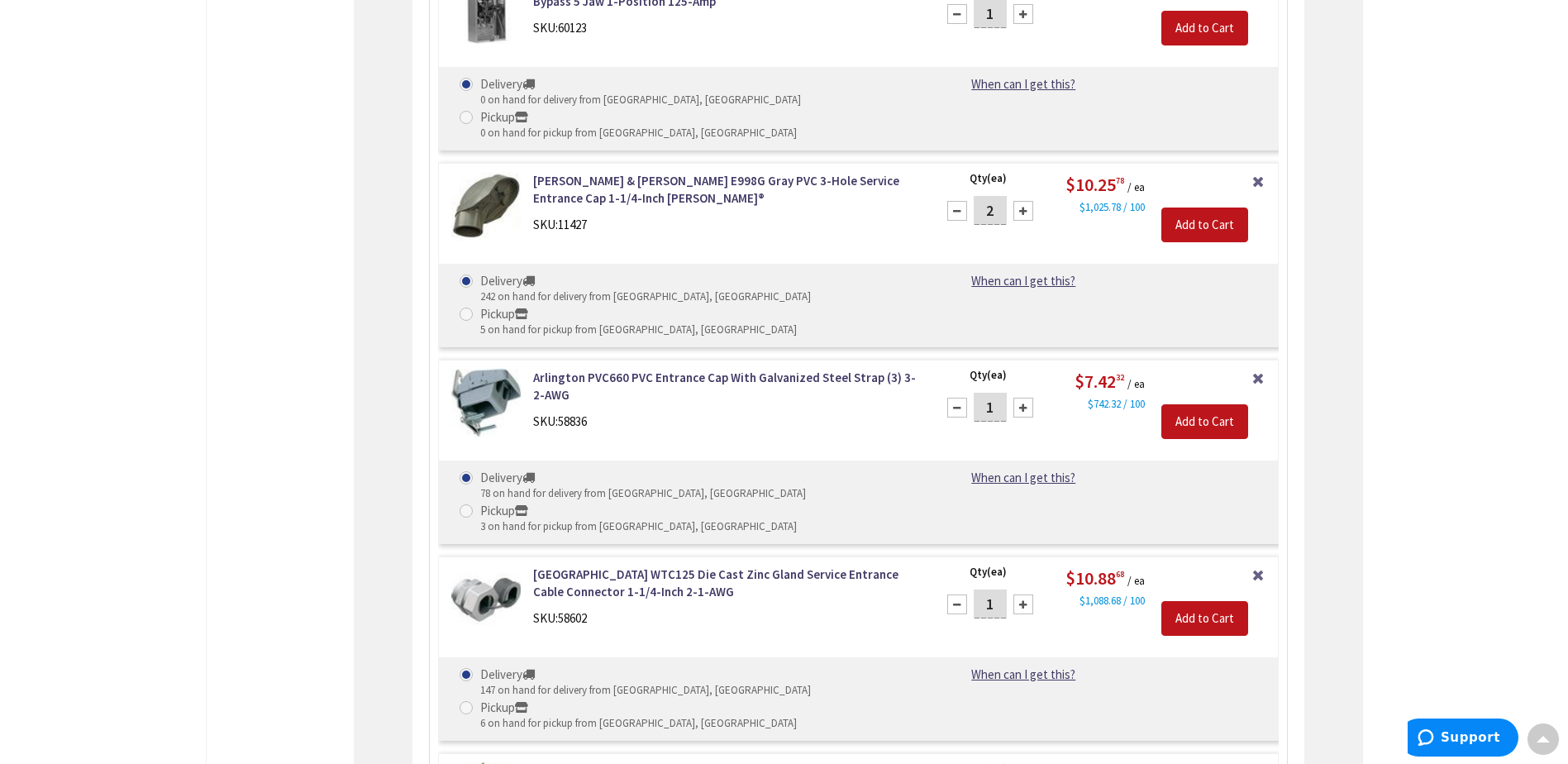
scroll to position [7187, 0]
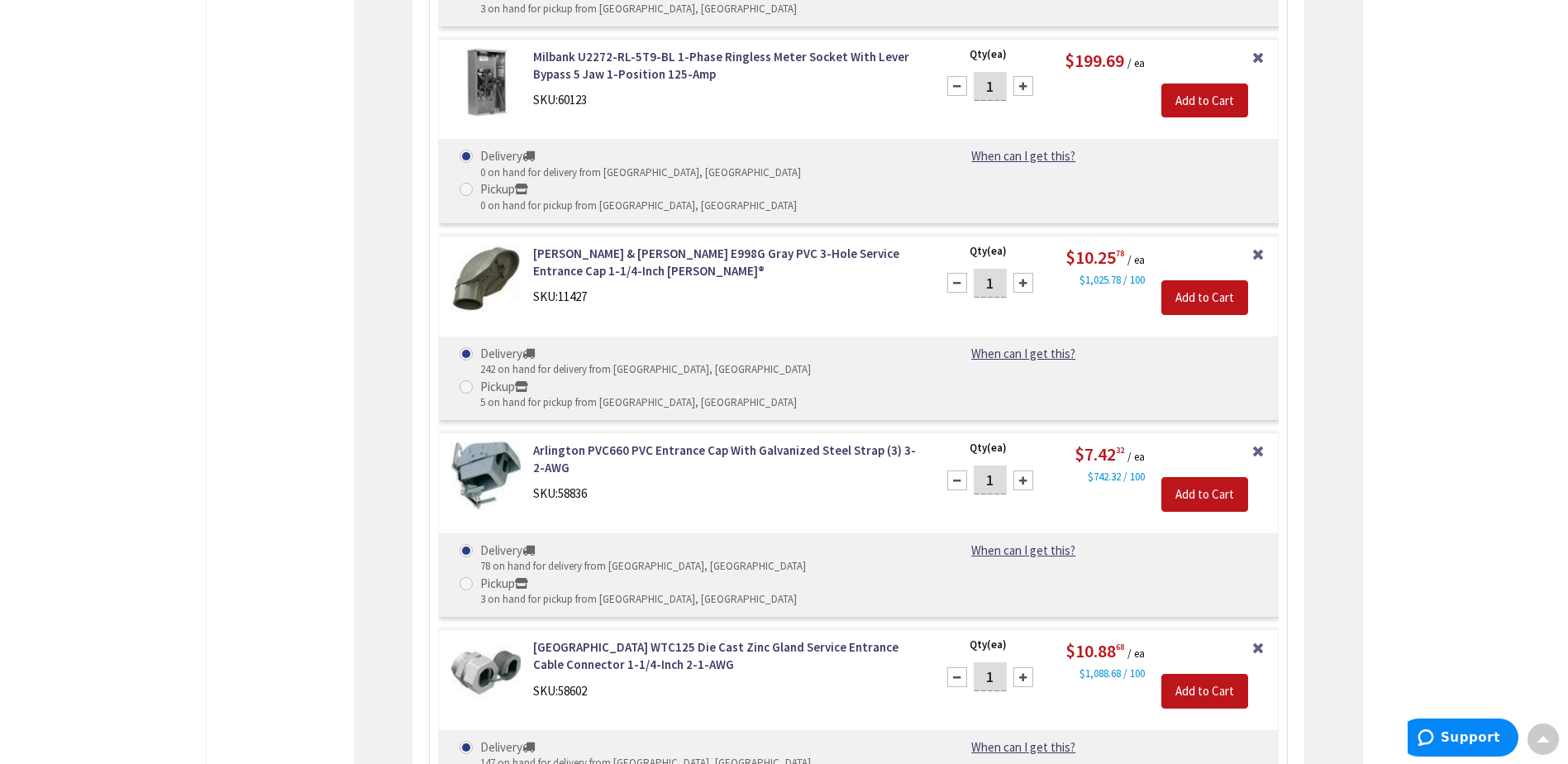
scroll to position [7191, 0]
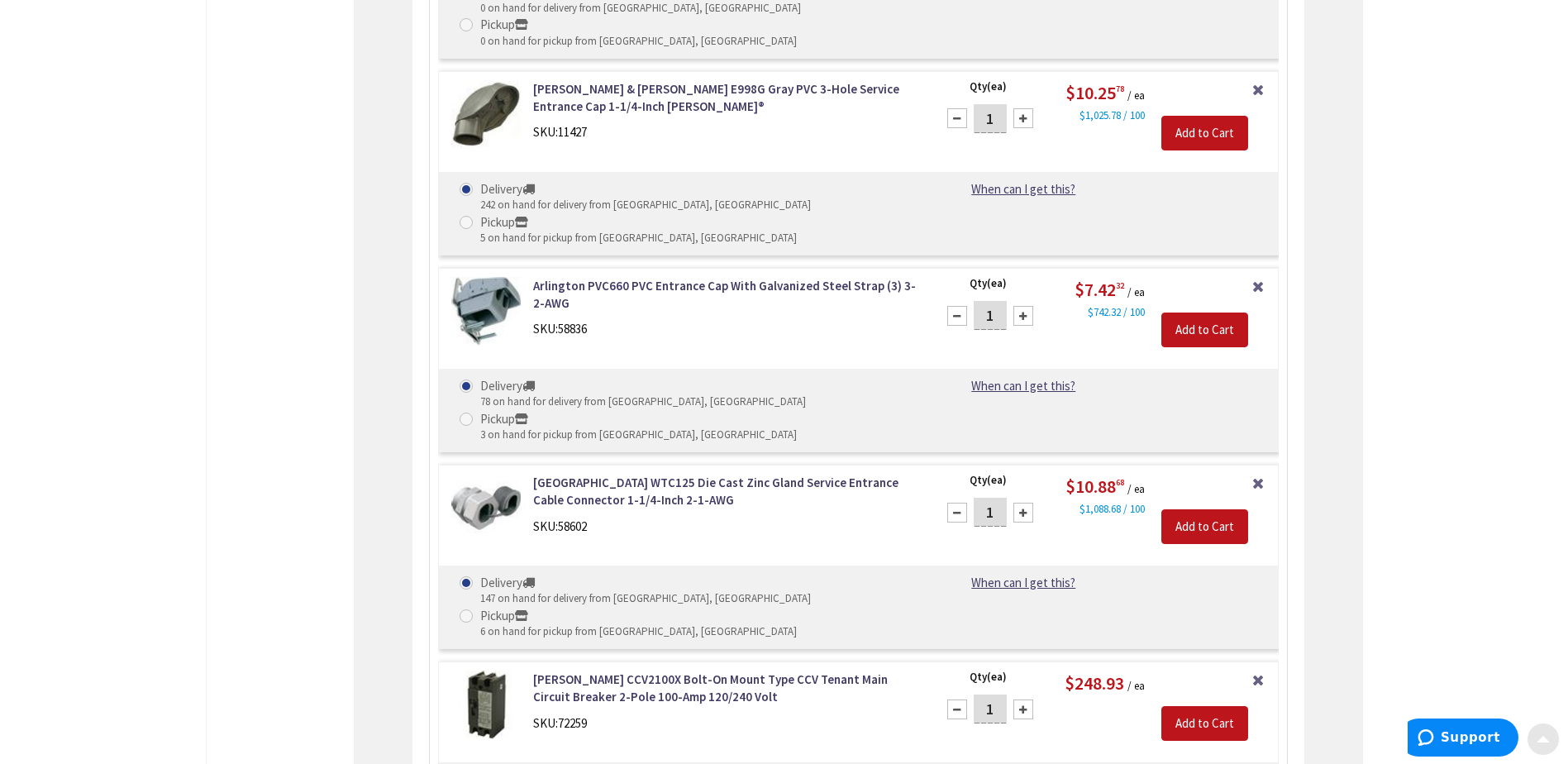
click at [1543, 744] on div at bounding box center [1544, 739] width 33 height 33
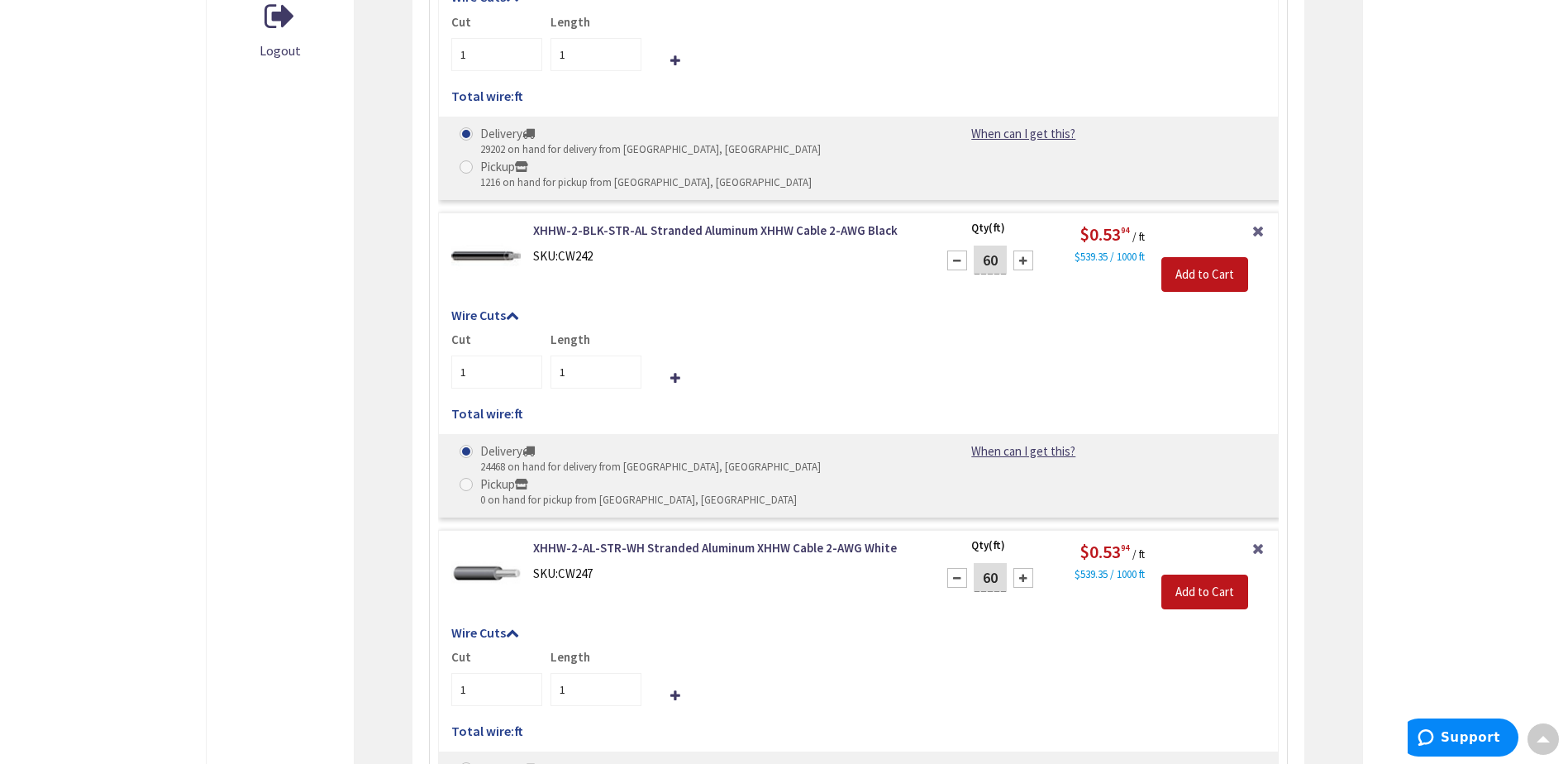
scroll to position [0, 0]
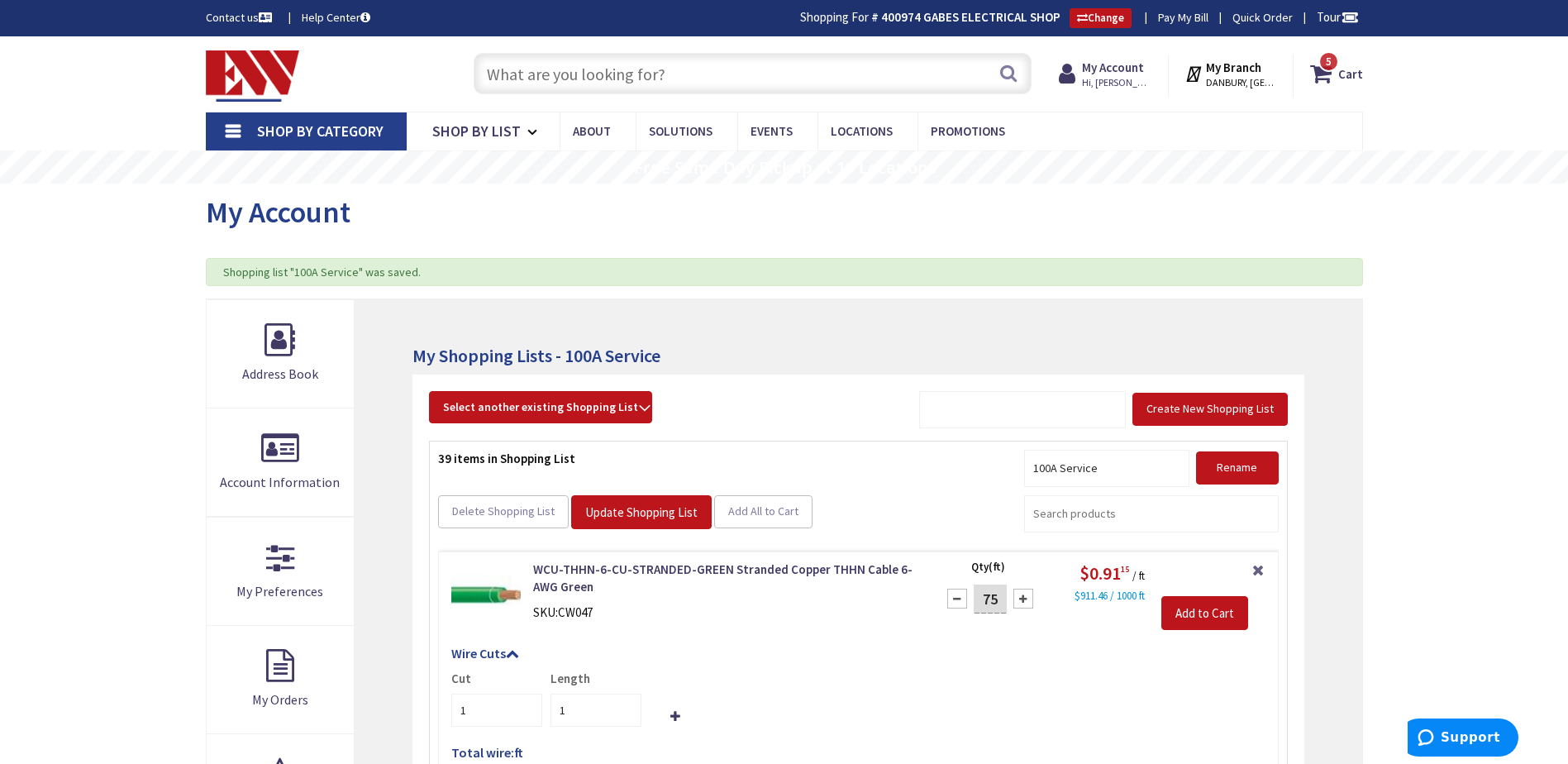
click at [1349, 54] on div "5 5 items Cart My Cart 5 Close 5 items Cart Subtotal $74.82 Go to Checkout" at bounding box center [1228, 71] width 296 height 51
click at [1344, 63] on strong "Cart" at bounding box center [1350, 73] width 24 height 30
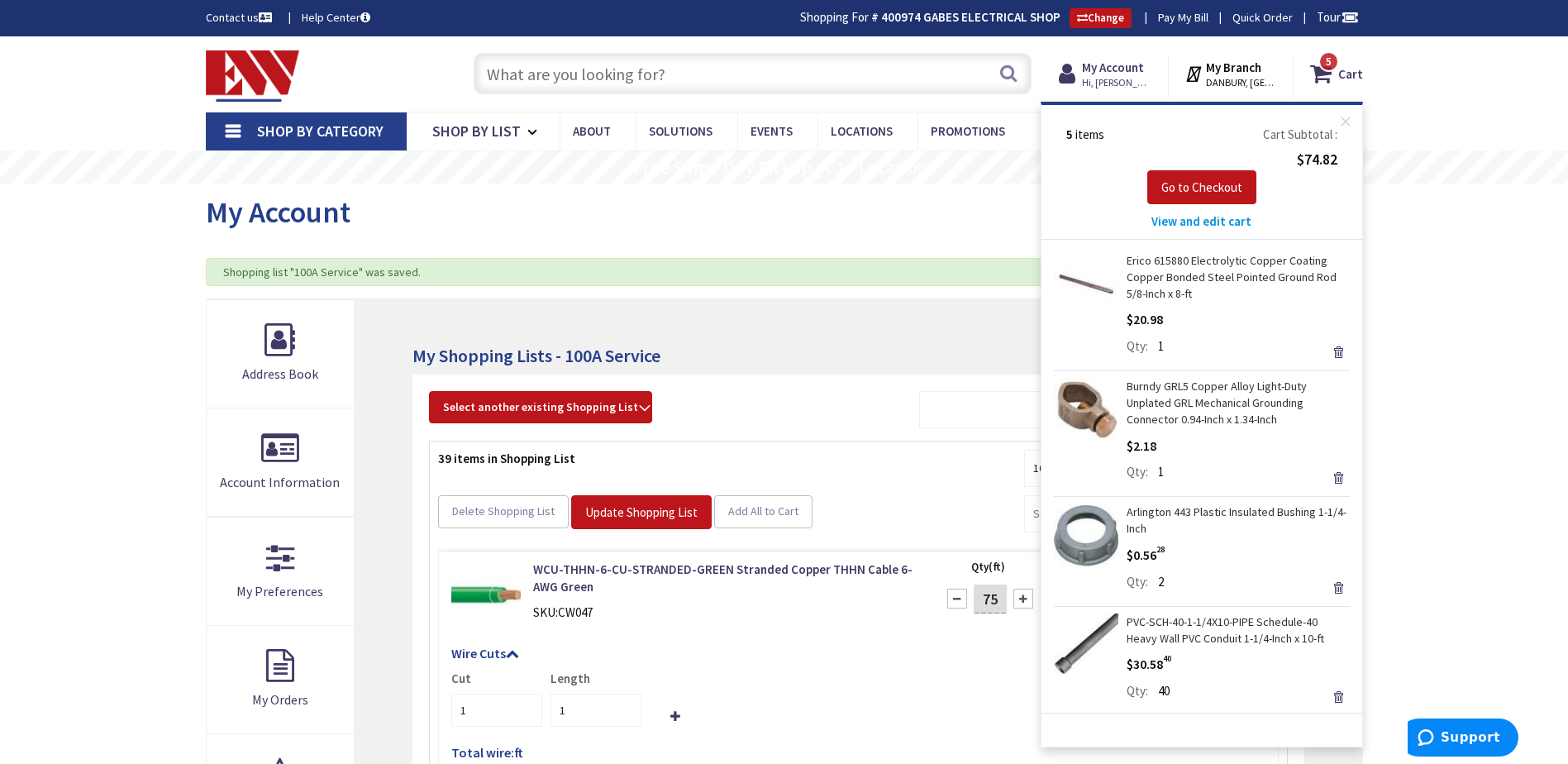
click at [761, 69] on input "text" at bounding box center [753, 74] width 558 height 42
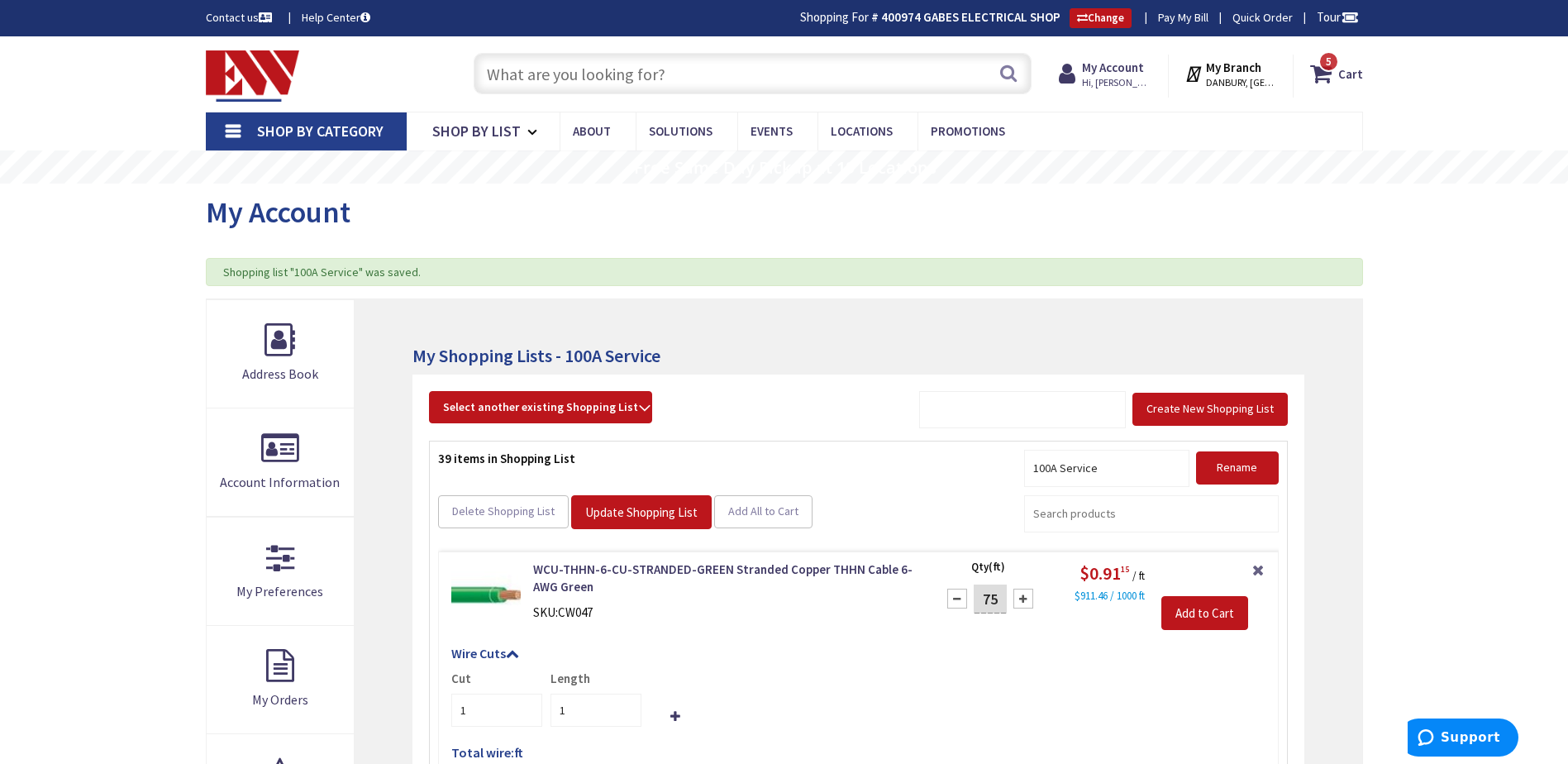
click at [761, 75] on input "text" at bounding box center [753, 74] width 558 height 42
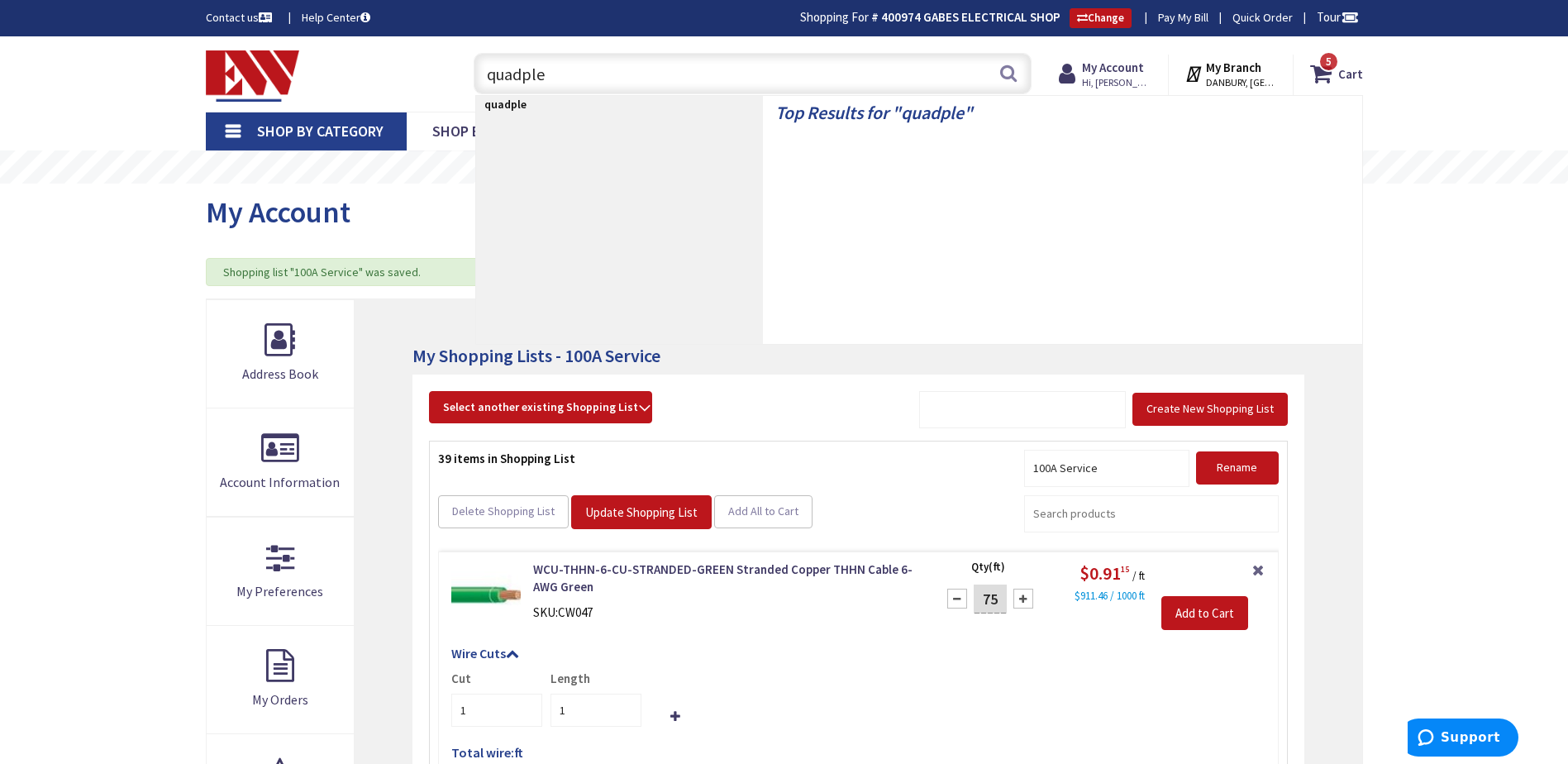
type input "quadplex"
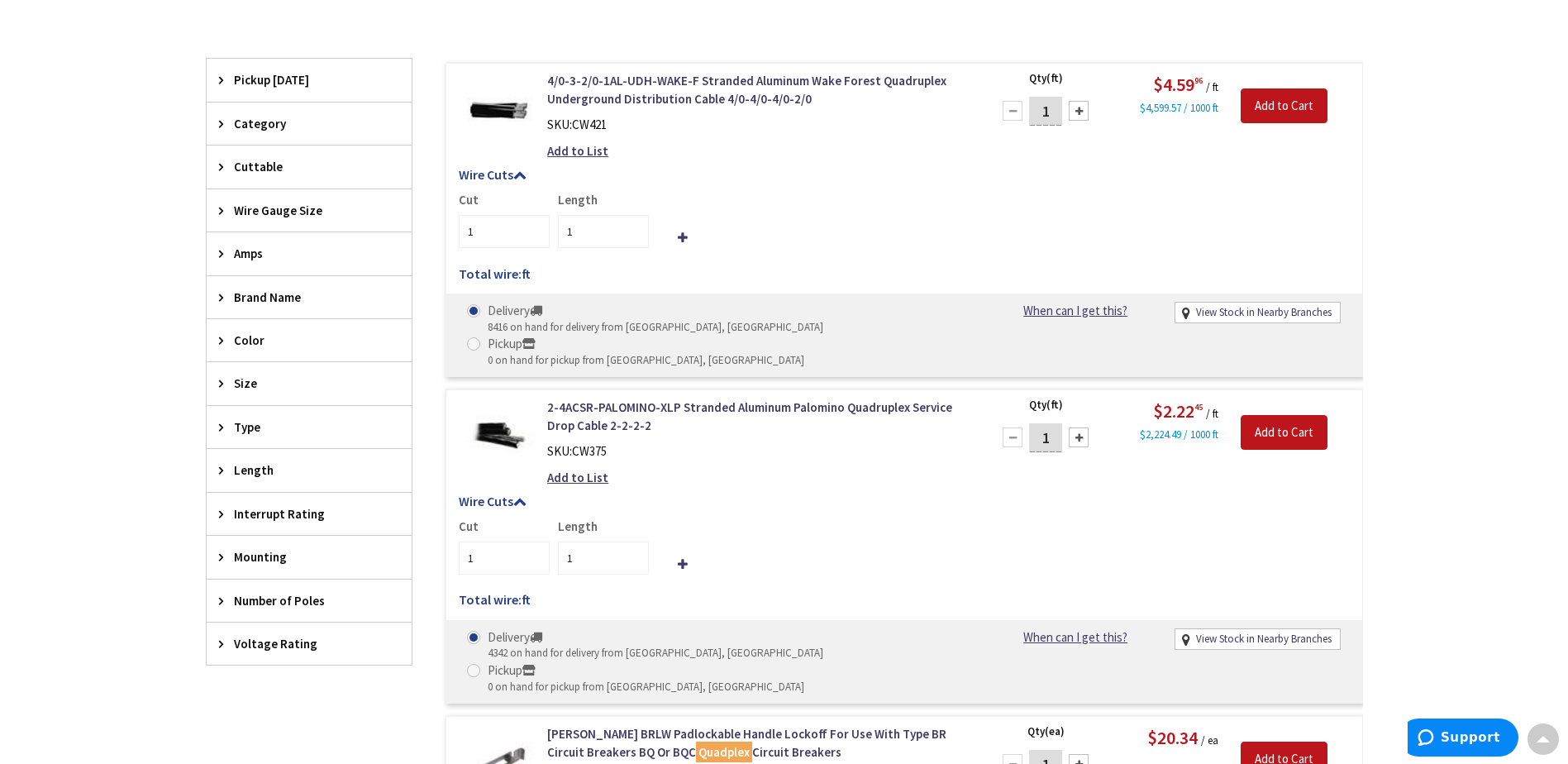
scroll to position [623, 0]
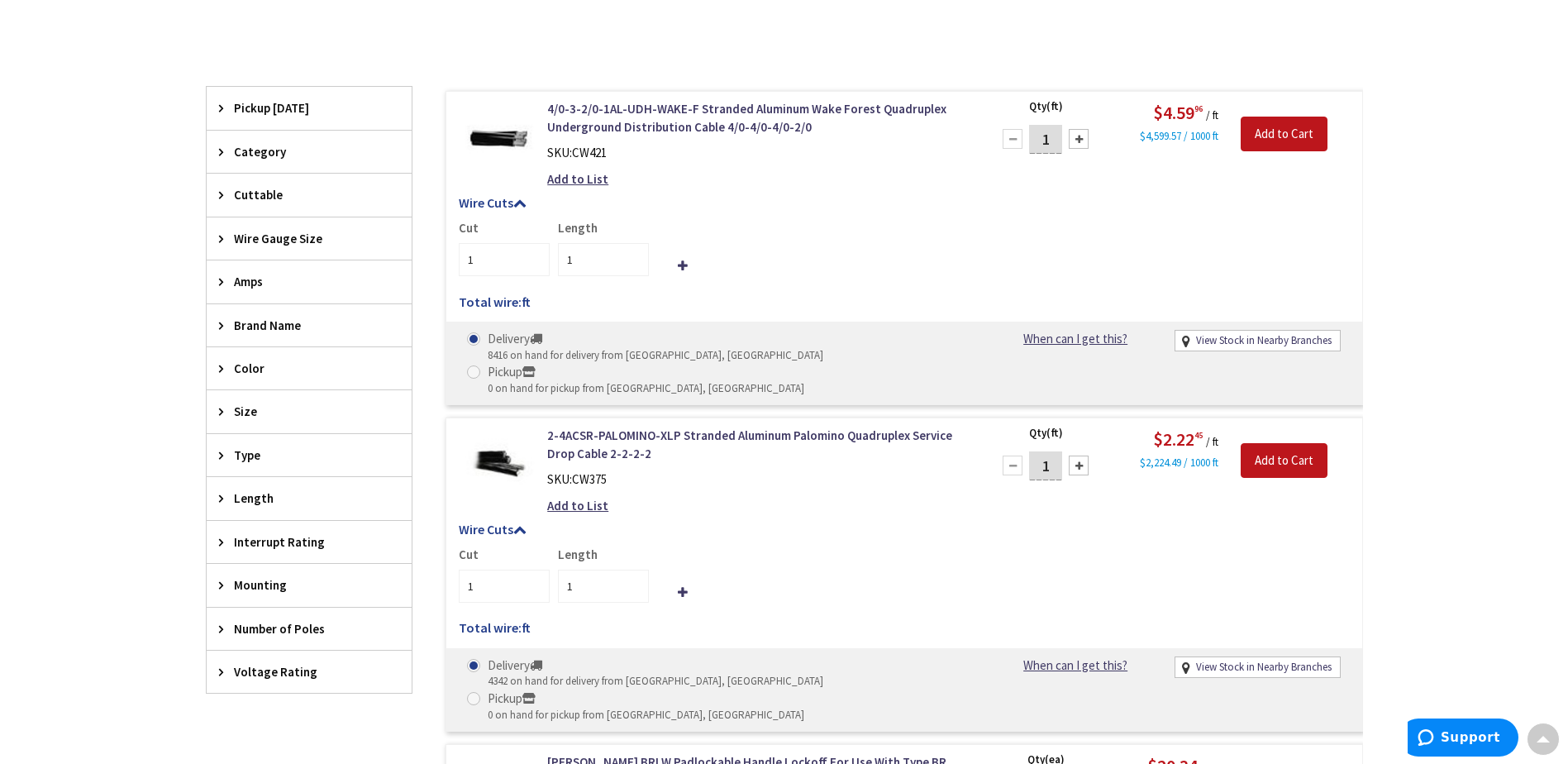
drag, startPoint x: 1055, startPoint y: 430, endPoint x: 1033, endPoint y: 435, distance: 22.6
click at [1033, 452] on input "1" at bounding box center [1045, 466] width 33 height 29
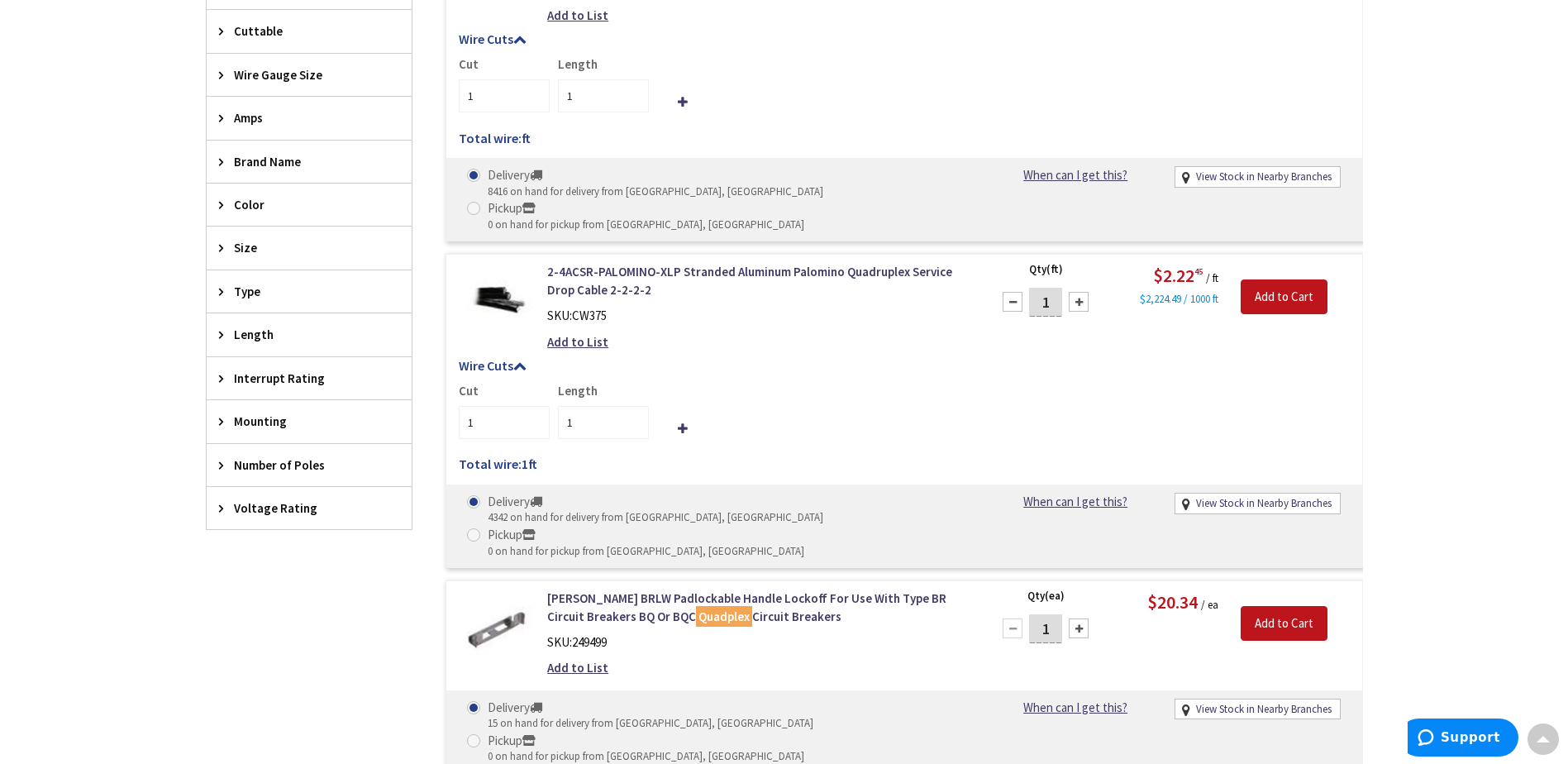
scroll to position [788, 0]
click at [653, 261] on link "2-4ACSR-PALOMINO-XLP Stranded Aluminum Palomino Quadruplex Service Drop Cable 2…" at bounding box center [757, 278] width 421 height 35
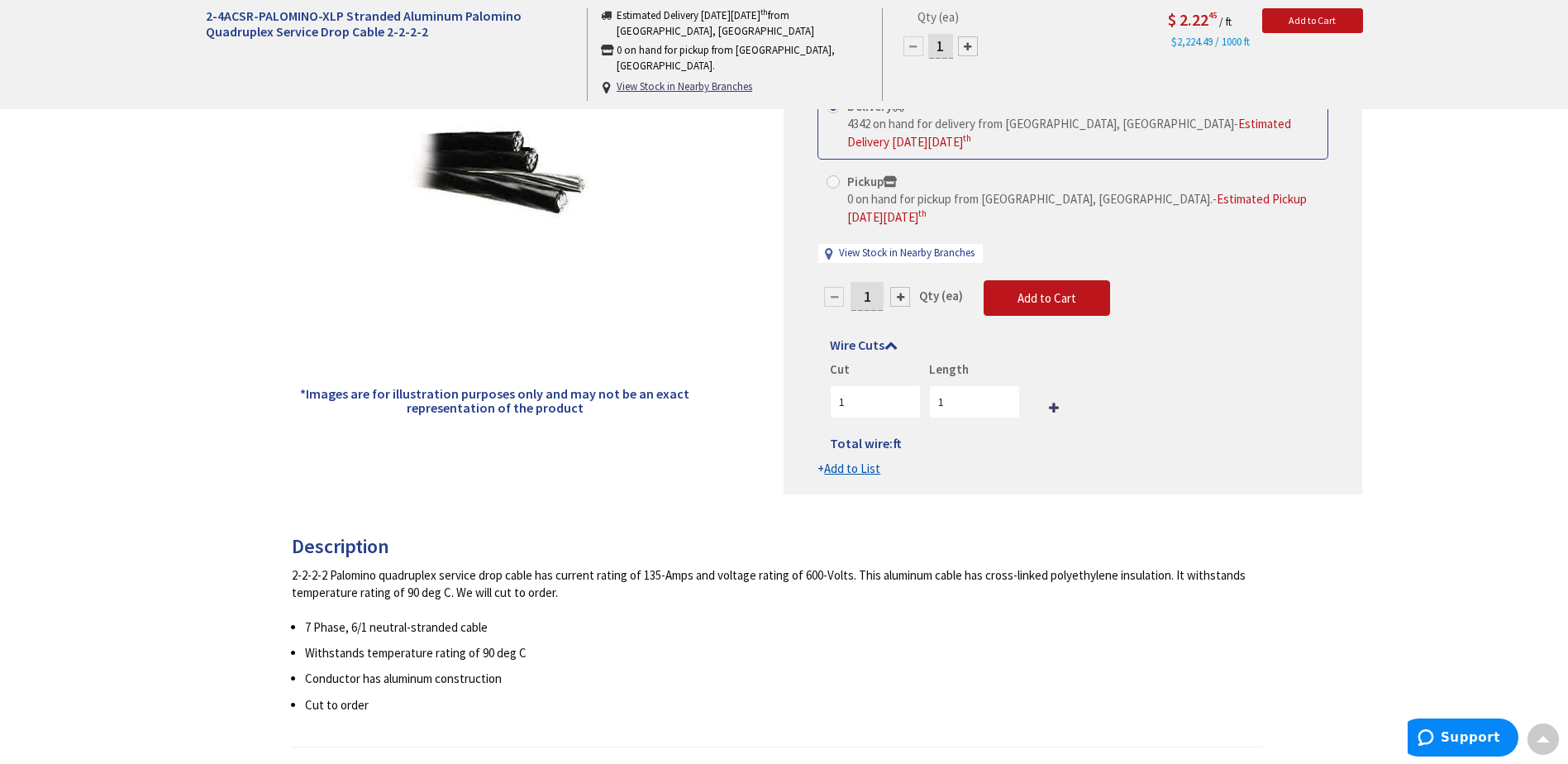
scroll to position [85, 0]
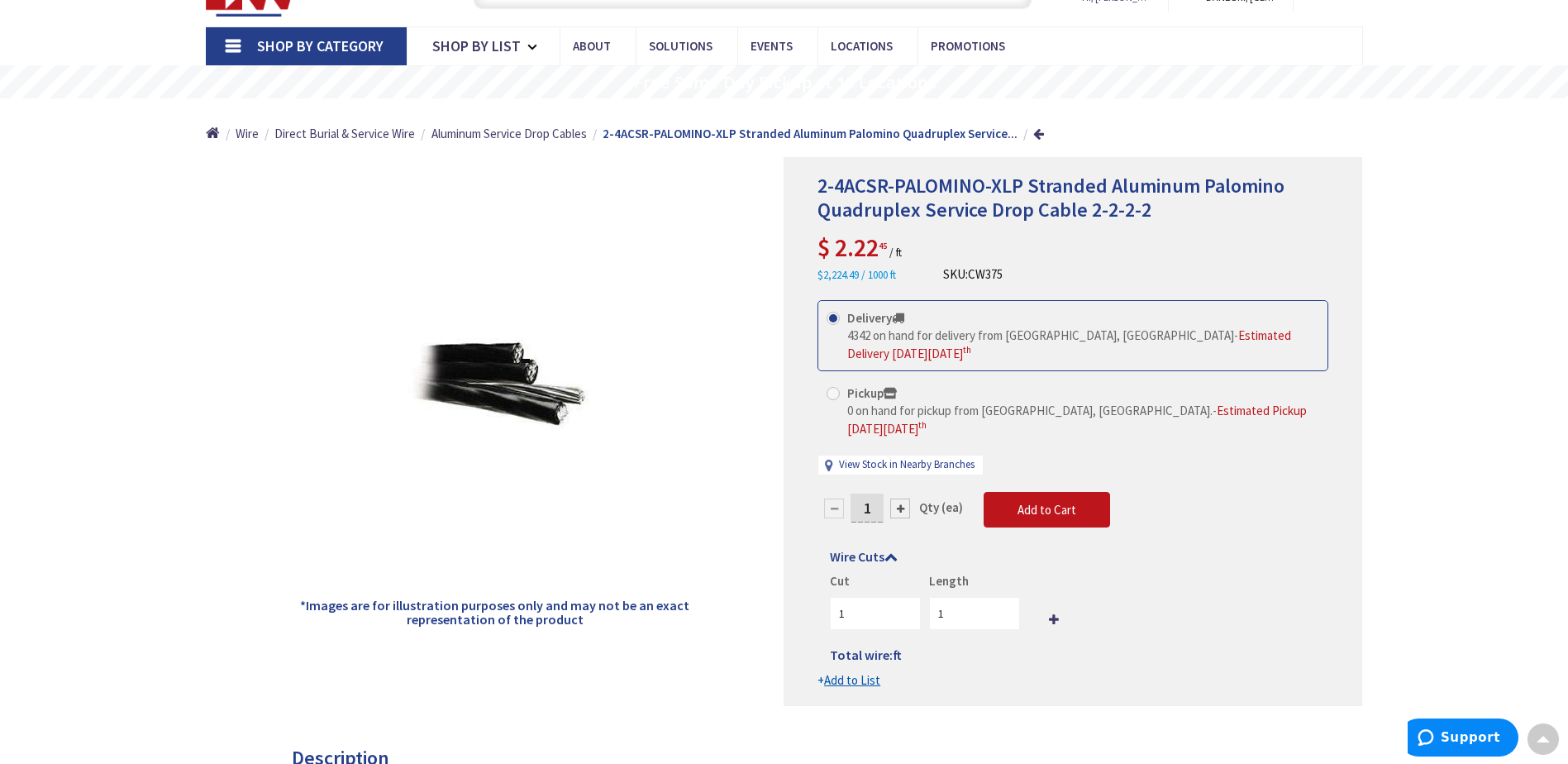
drag, startPoint x: 870, startPoint y: 490, endPoint x: 862, endPoint y: 491, distance: 8.1
click at [862, 494] on input "1" at bounding box center [867, 508] width 33 height 29
type input "200"
click at [1137, 597] on form "This product is Discontinued Delivery 4342 on hand for delivery from Middletown…" at bounding box center [1073, 494] width 511 height 389
type input "200"
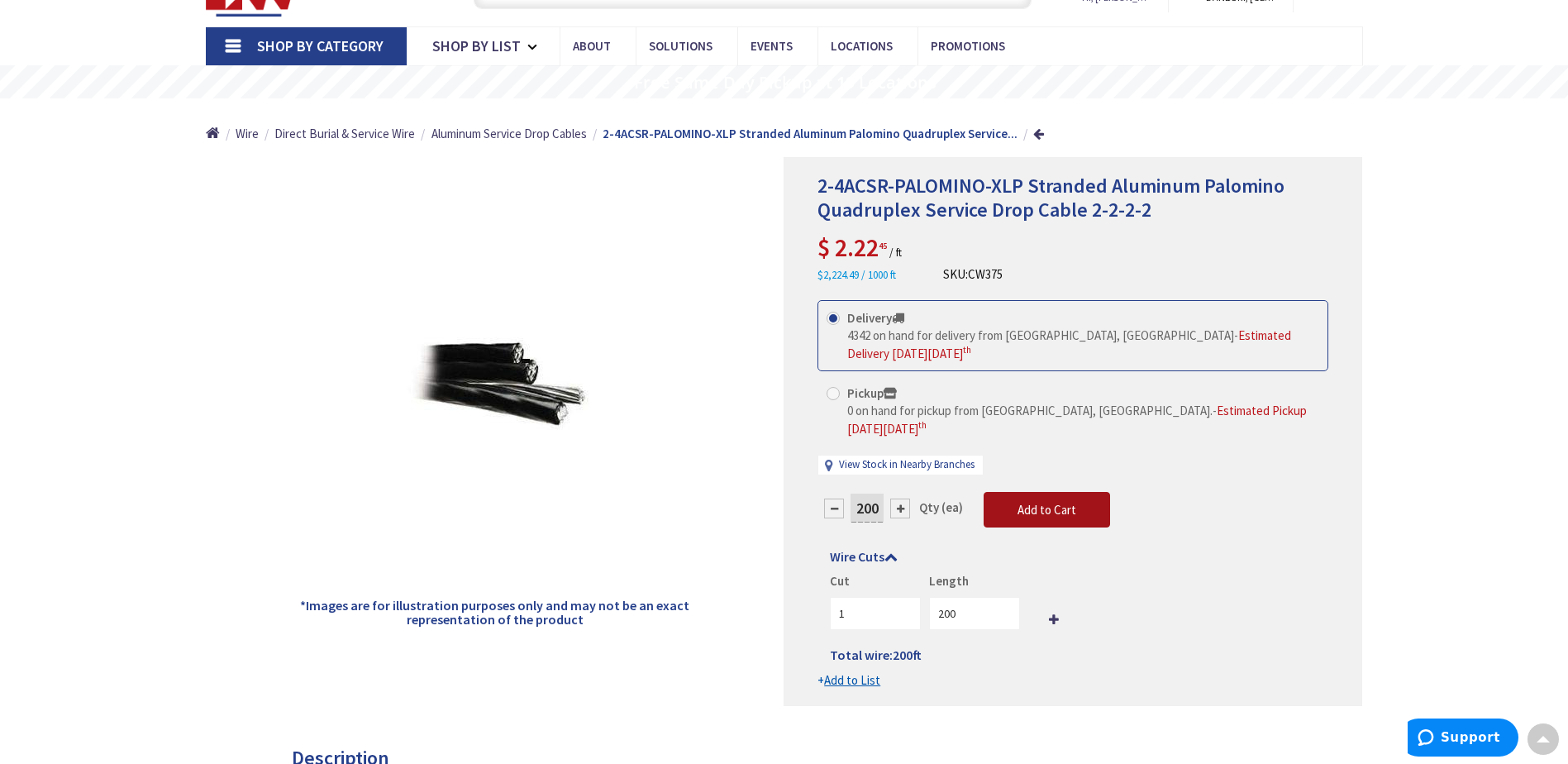
click at [1059, 502] on span "Add to Cart" at bounding box center [1046, 509] width 59 height 15
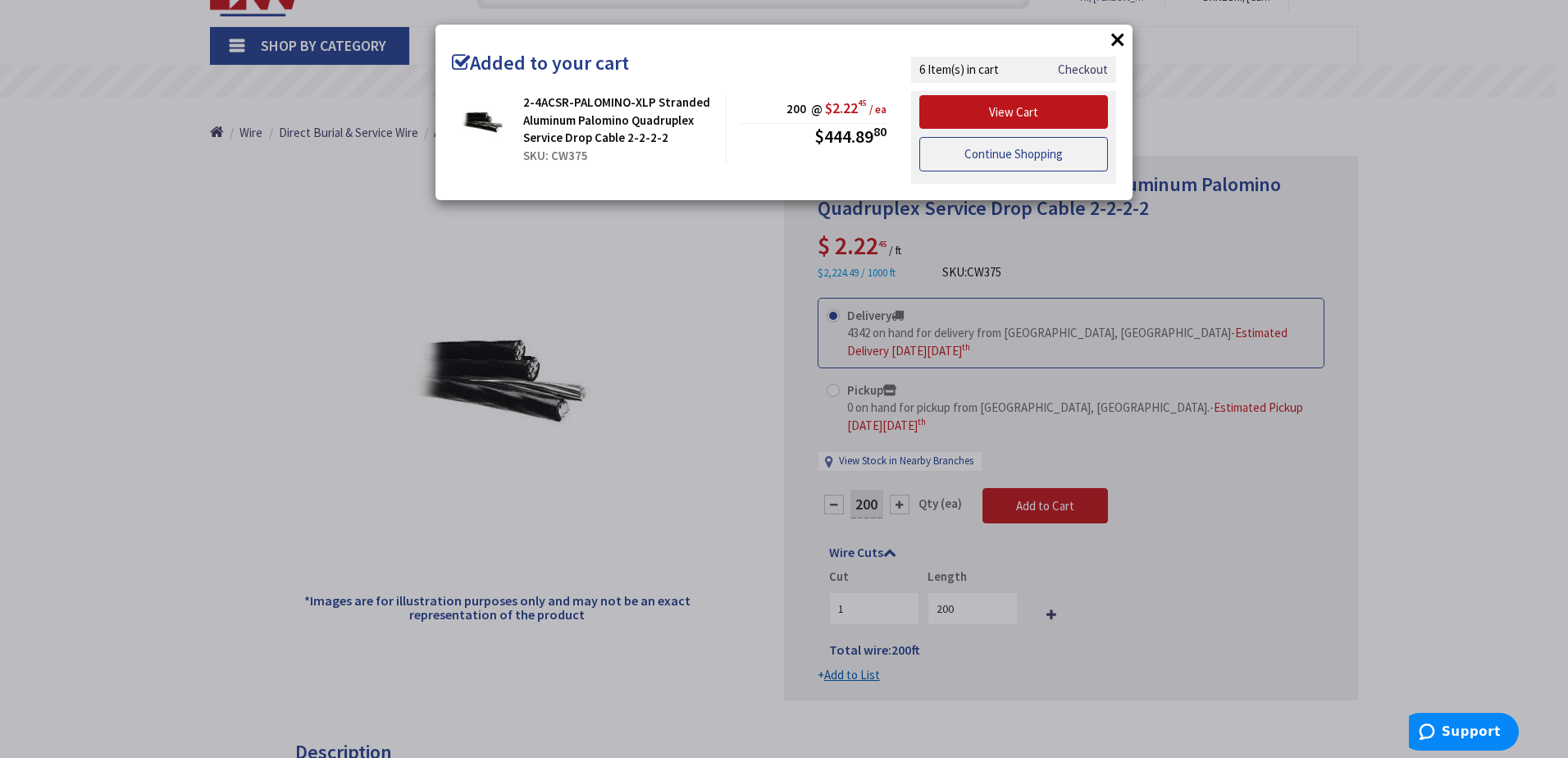
click at [1022, 155] on link "Continue Shopping" at bounding box center [1014, 154] width 189 height 34
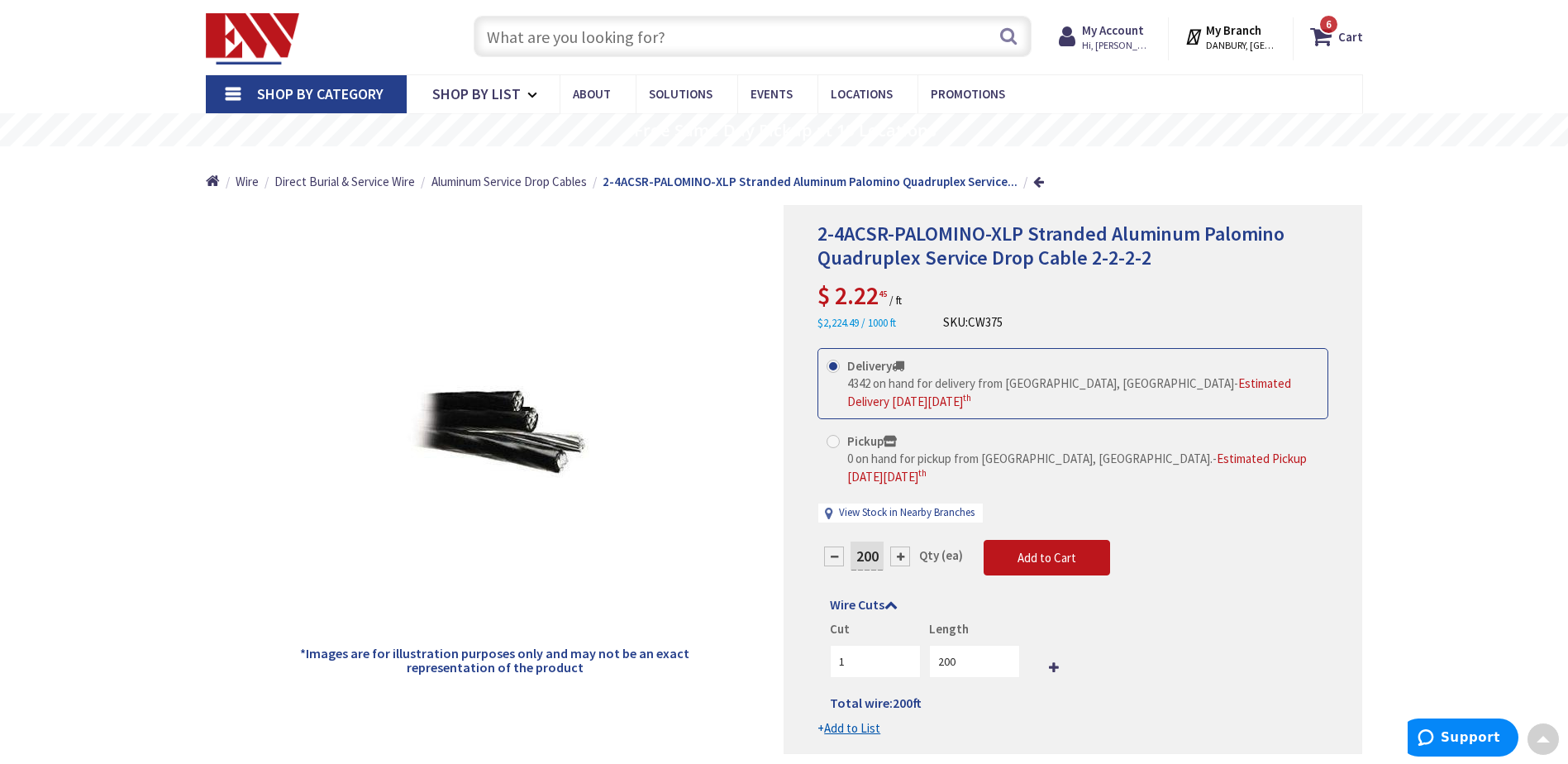
scroll to position [0, 0]
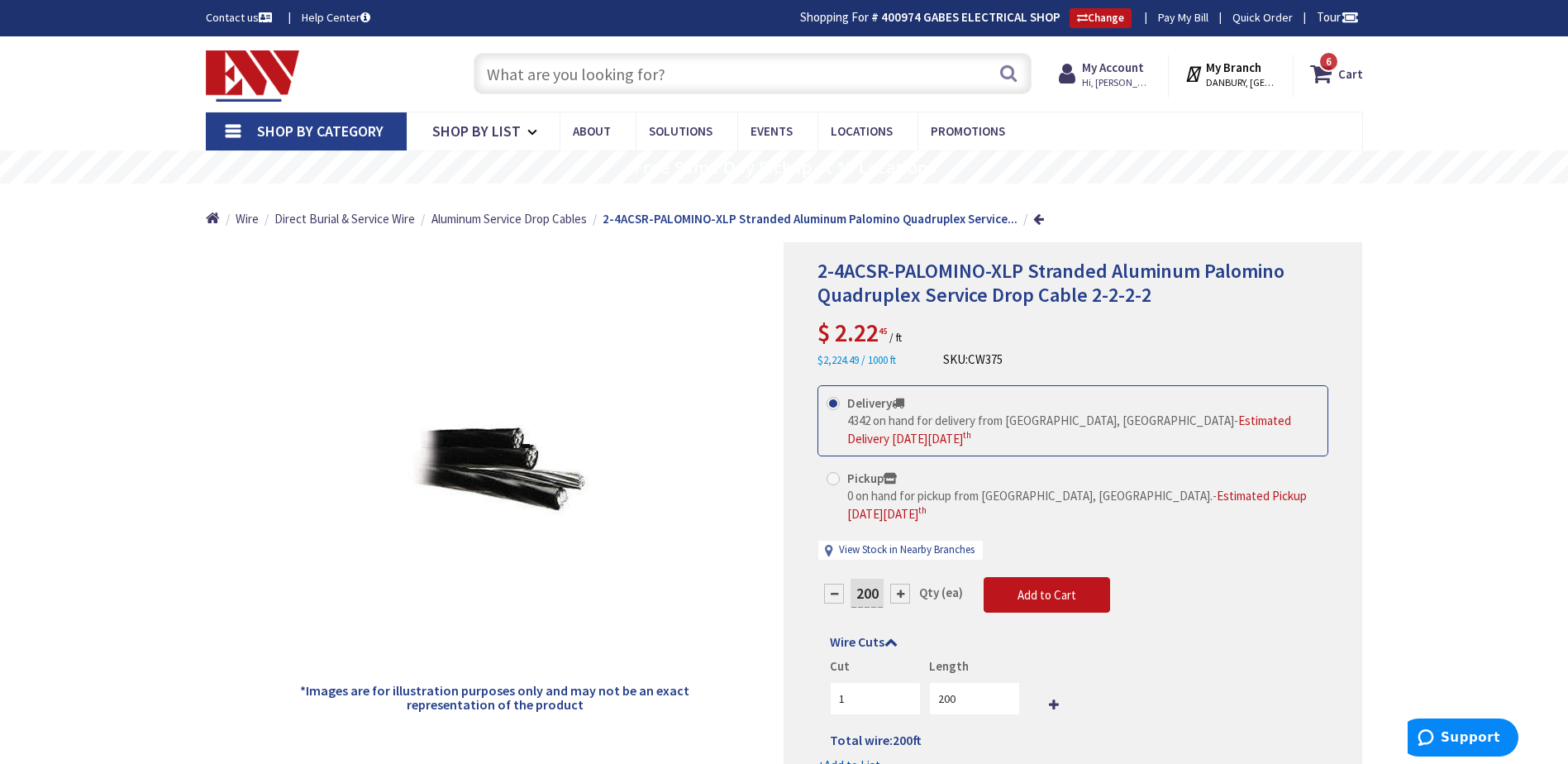
drag, startPoint x: 676, startPoint y: 54, endPoint x: 672, endPoint y: 64, distance: 10.8
click at [675, 55] on input "text" at bounding box center [753, 74] width 558 height 42
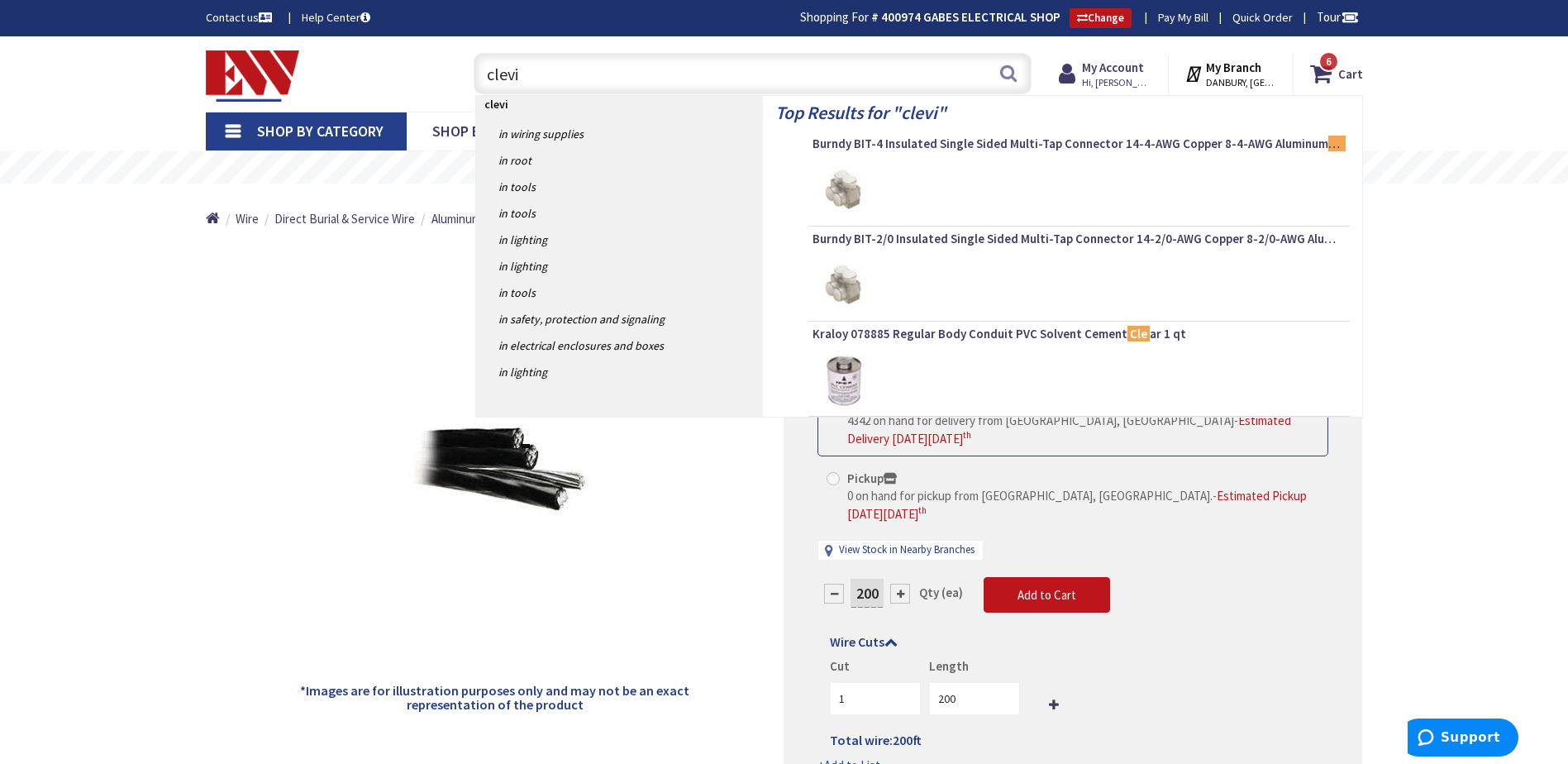
type input "clevis"
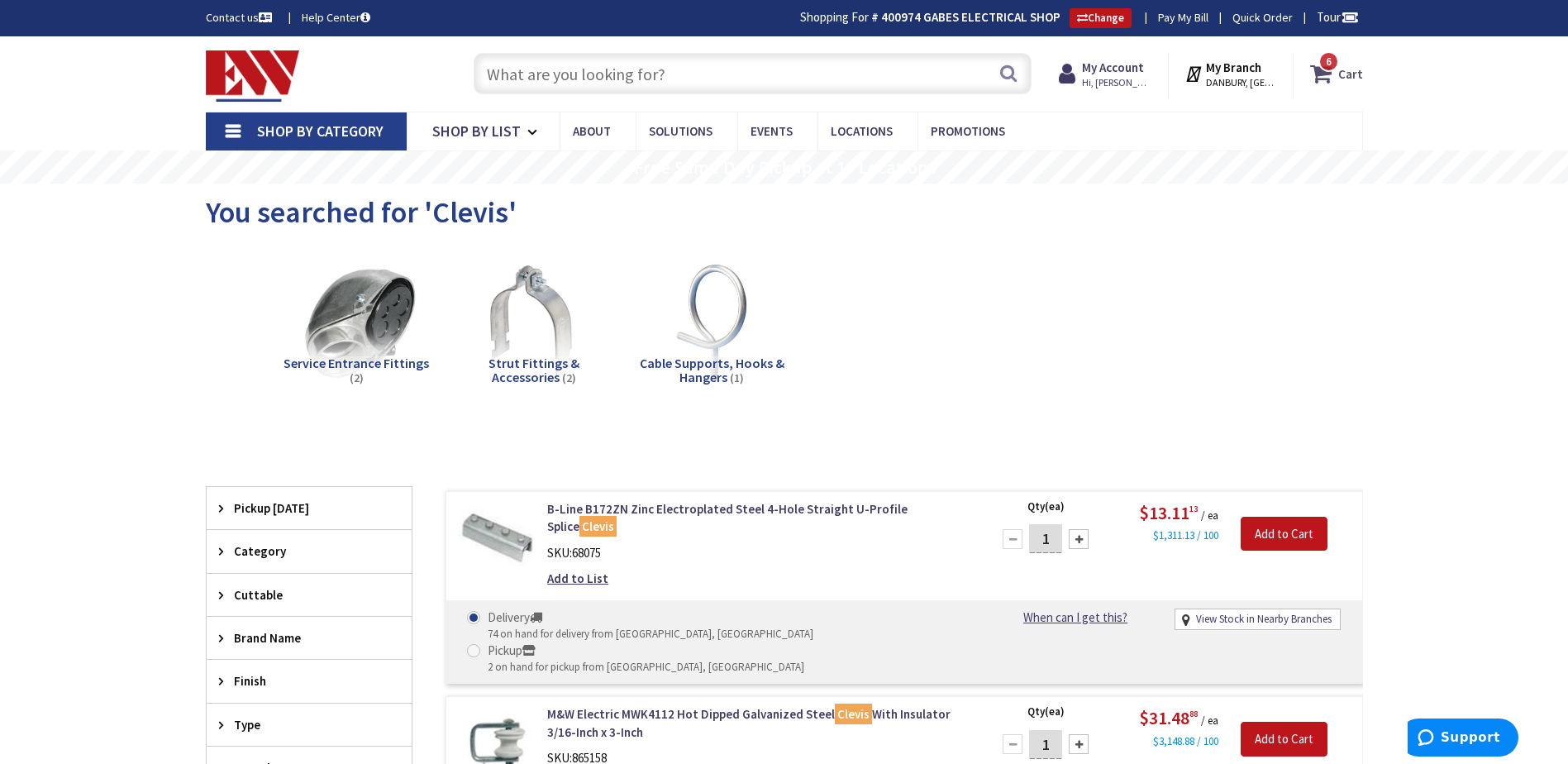
click at [1320, 77] on icon at bounding box center [1324, 73] width 28 height 30
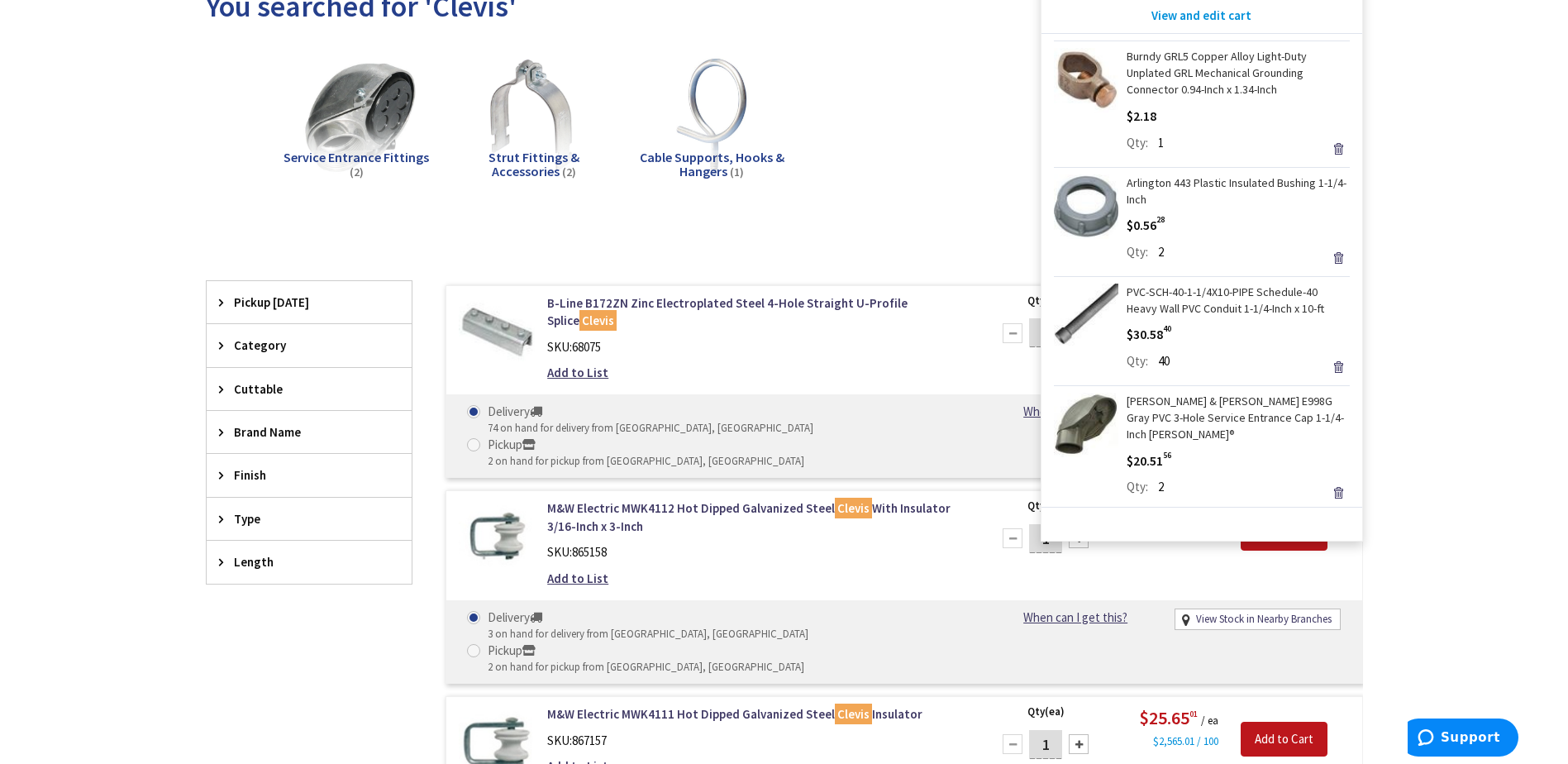
scroll to position [248, 0]
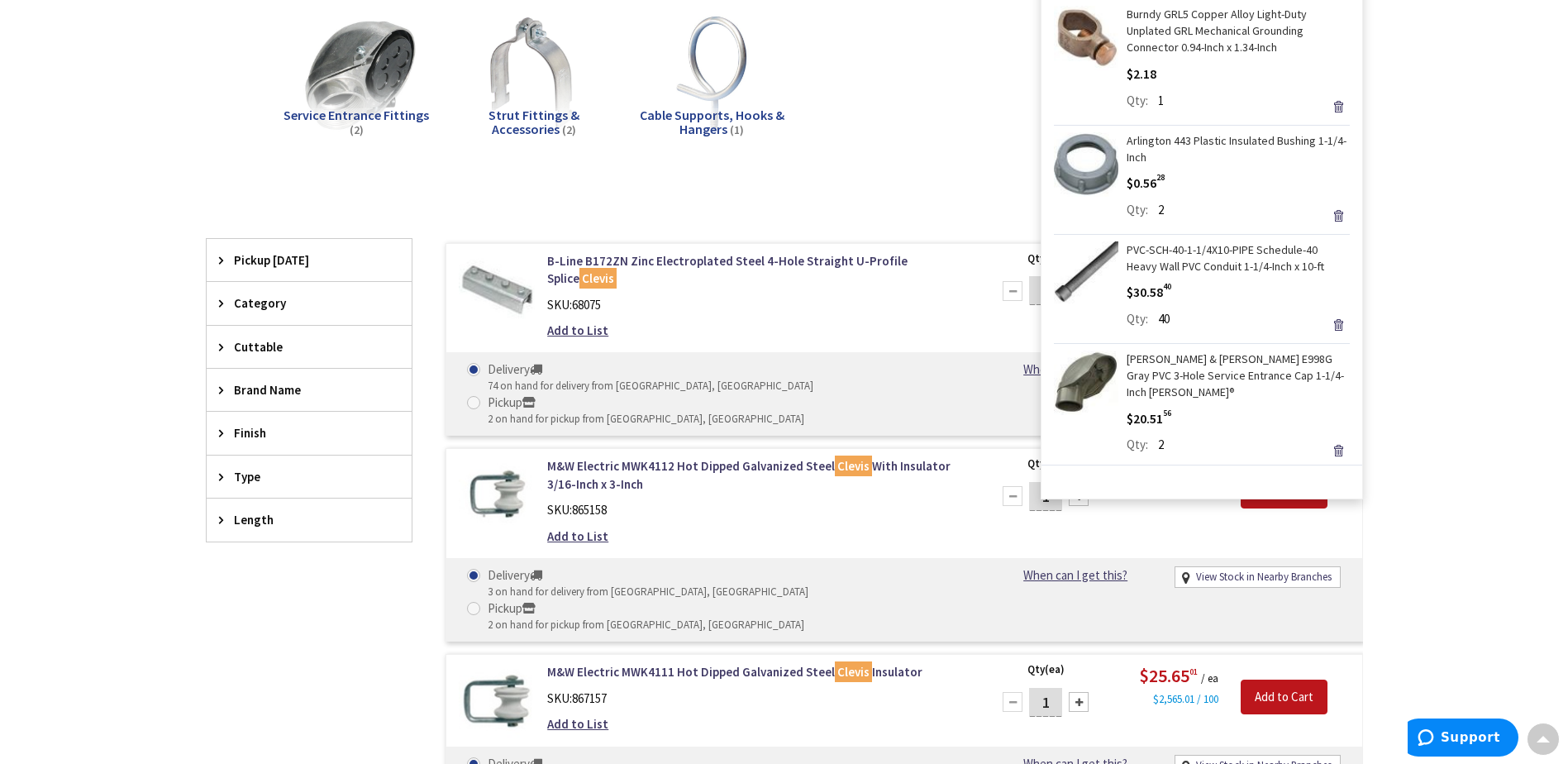
click at [1086, 375] on img at bounding box center [1086, 382] width 64 height 64
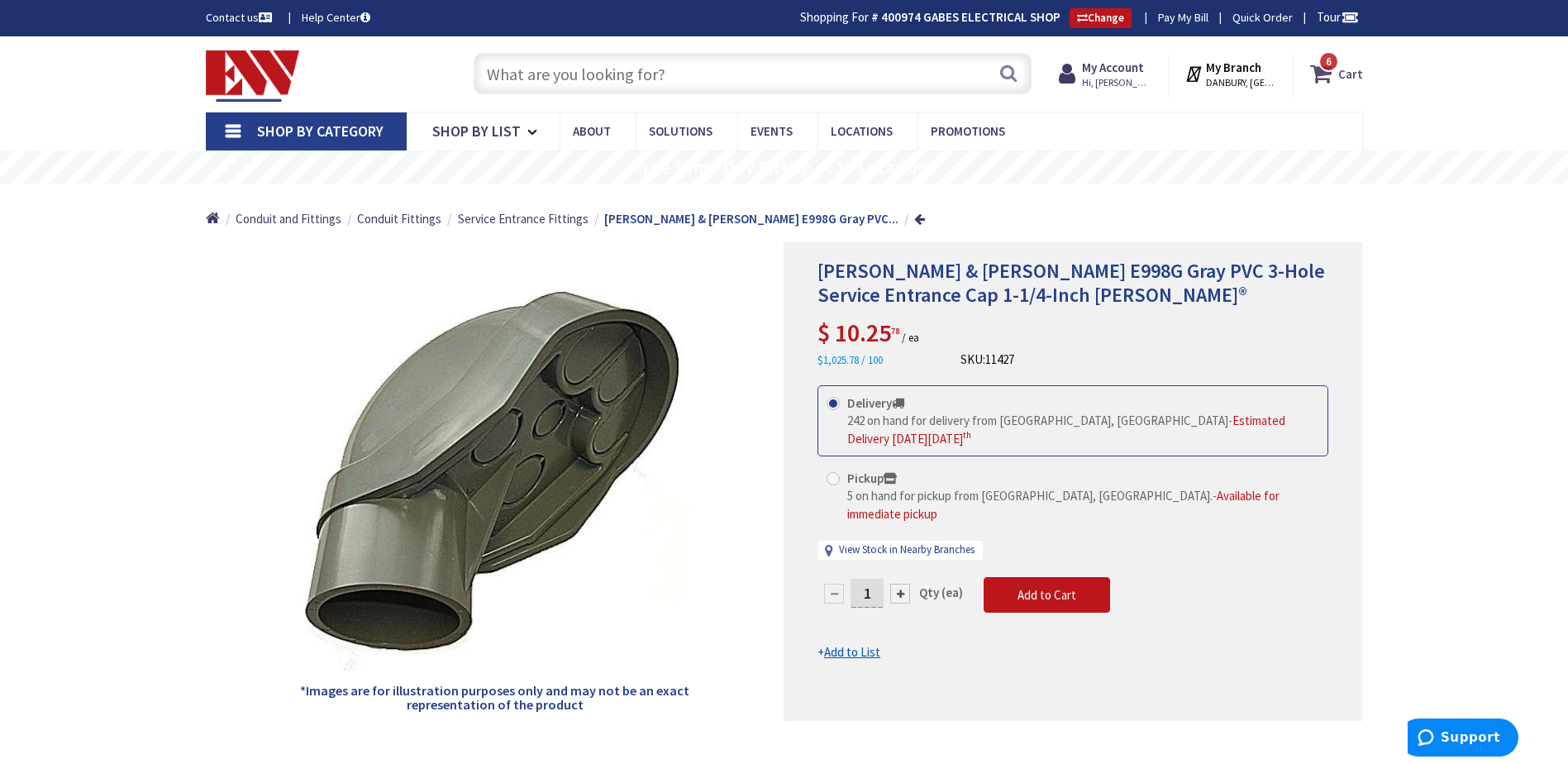
click at [1345, 77] on strong "Cart" at bounding box center [1350, 73] width 24 height 30
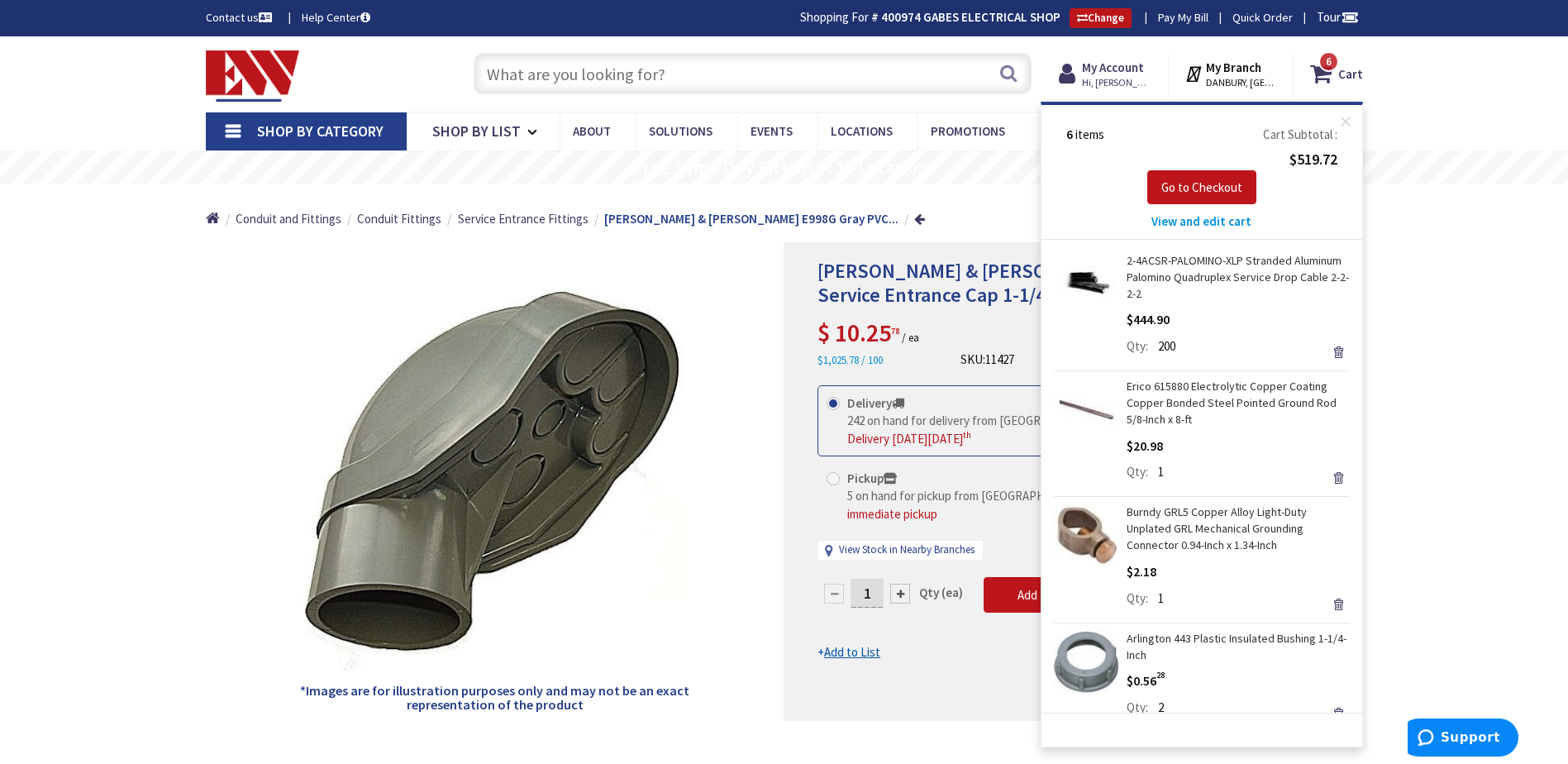
click at [1200, 220] on span "View and edit cart" at bounding box center [1202, 220] width 100 height 15
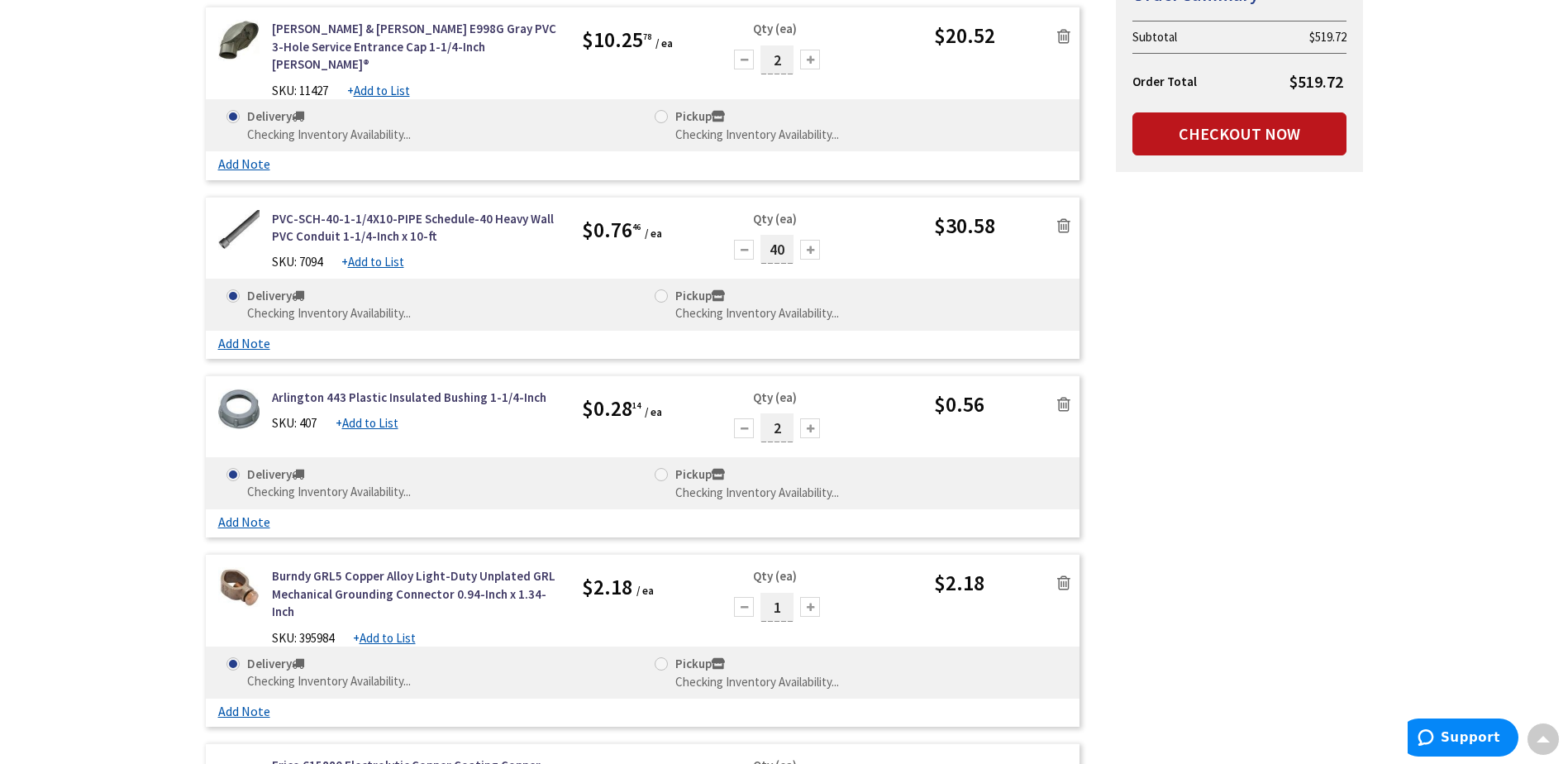
scroll to position [331, 0]
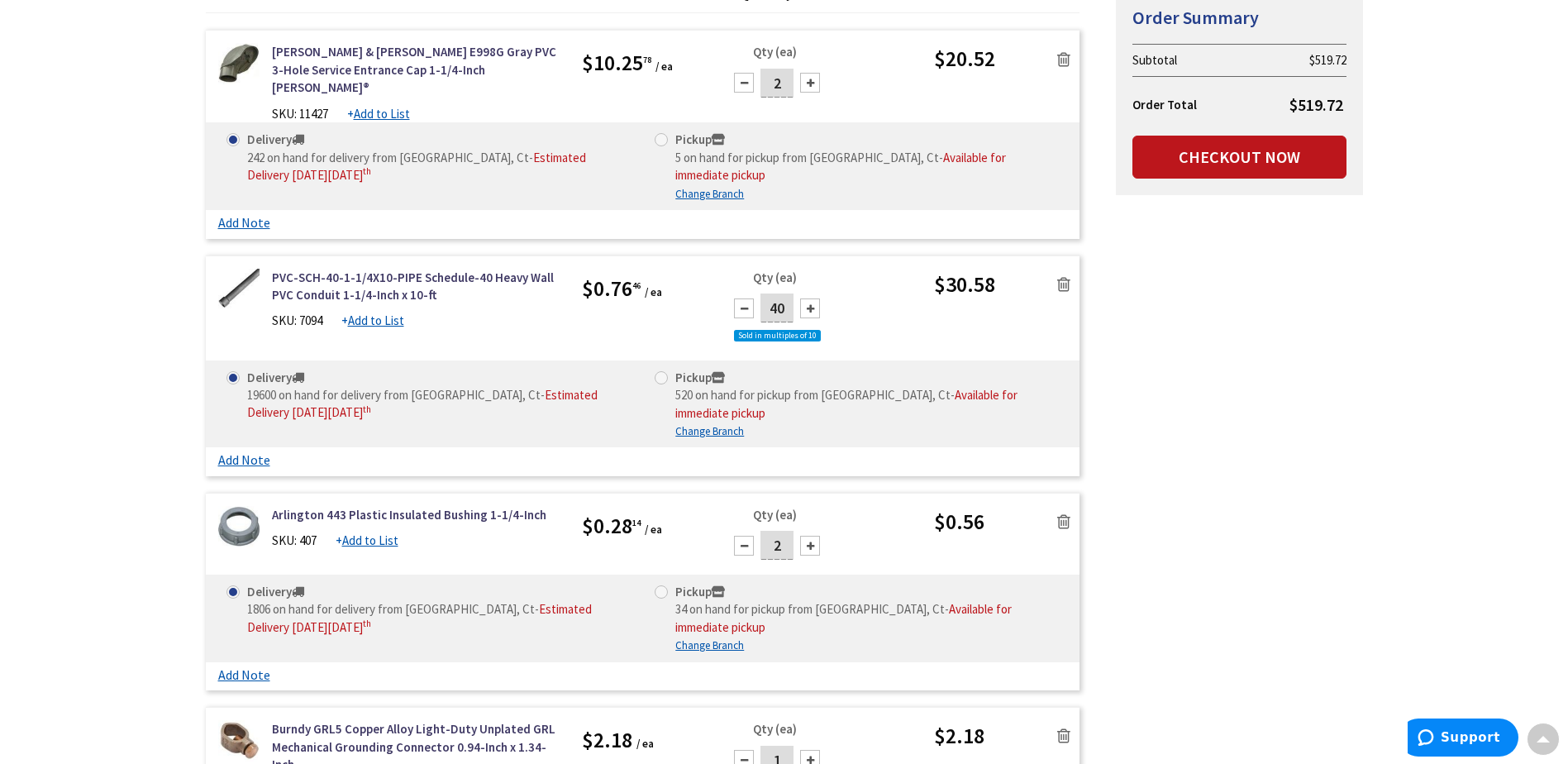
click at [1063, 276] on icon at bounding box center [1063, 284] width 14 height 16
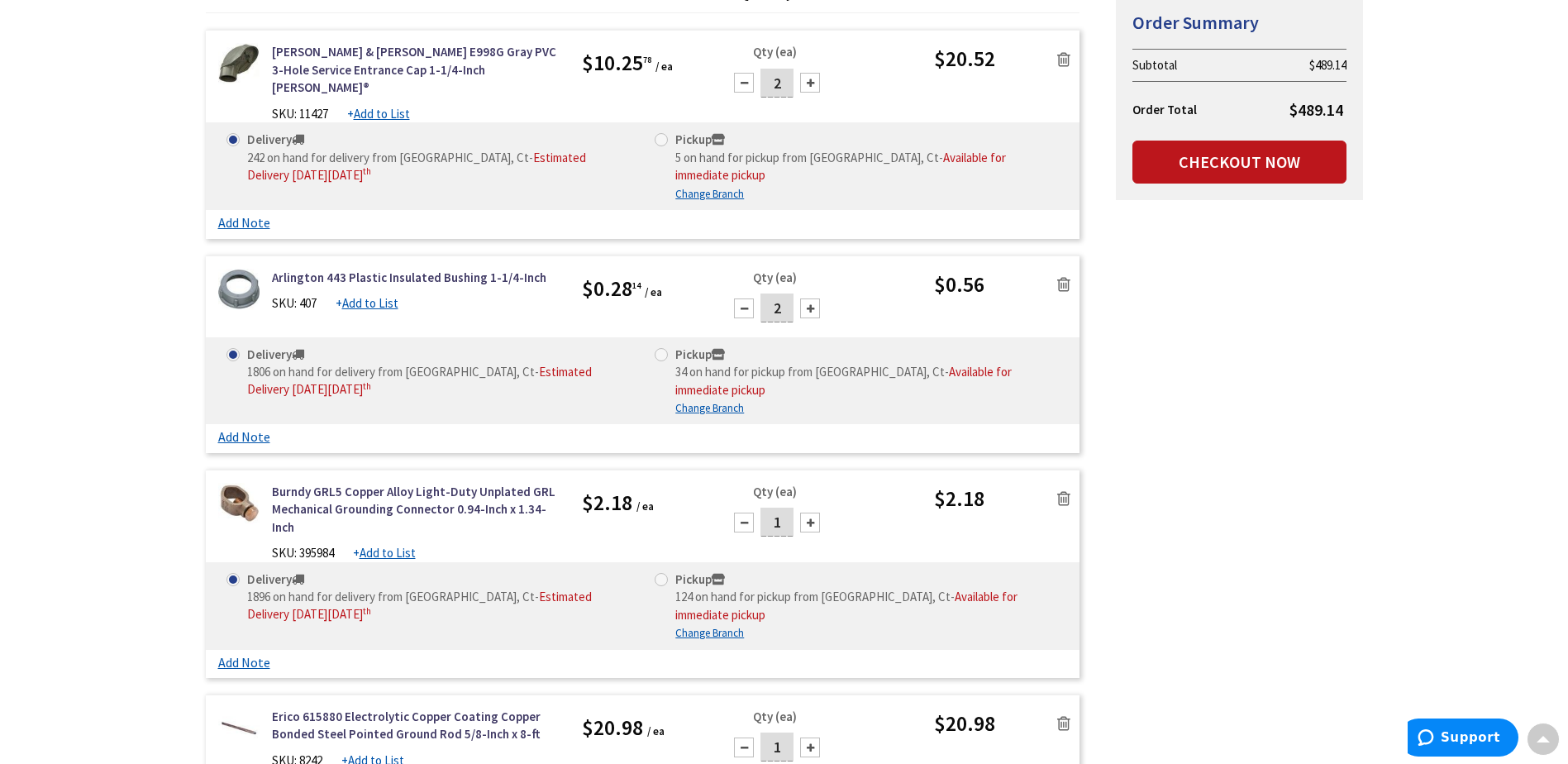
scroll to position [0, 0]
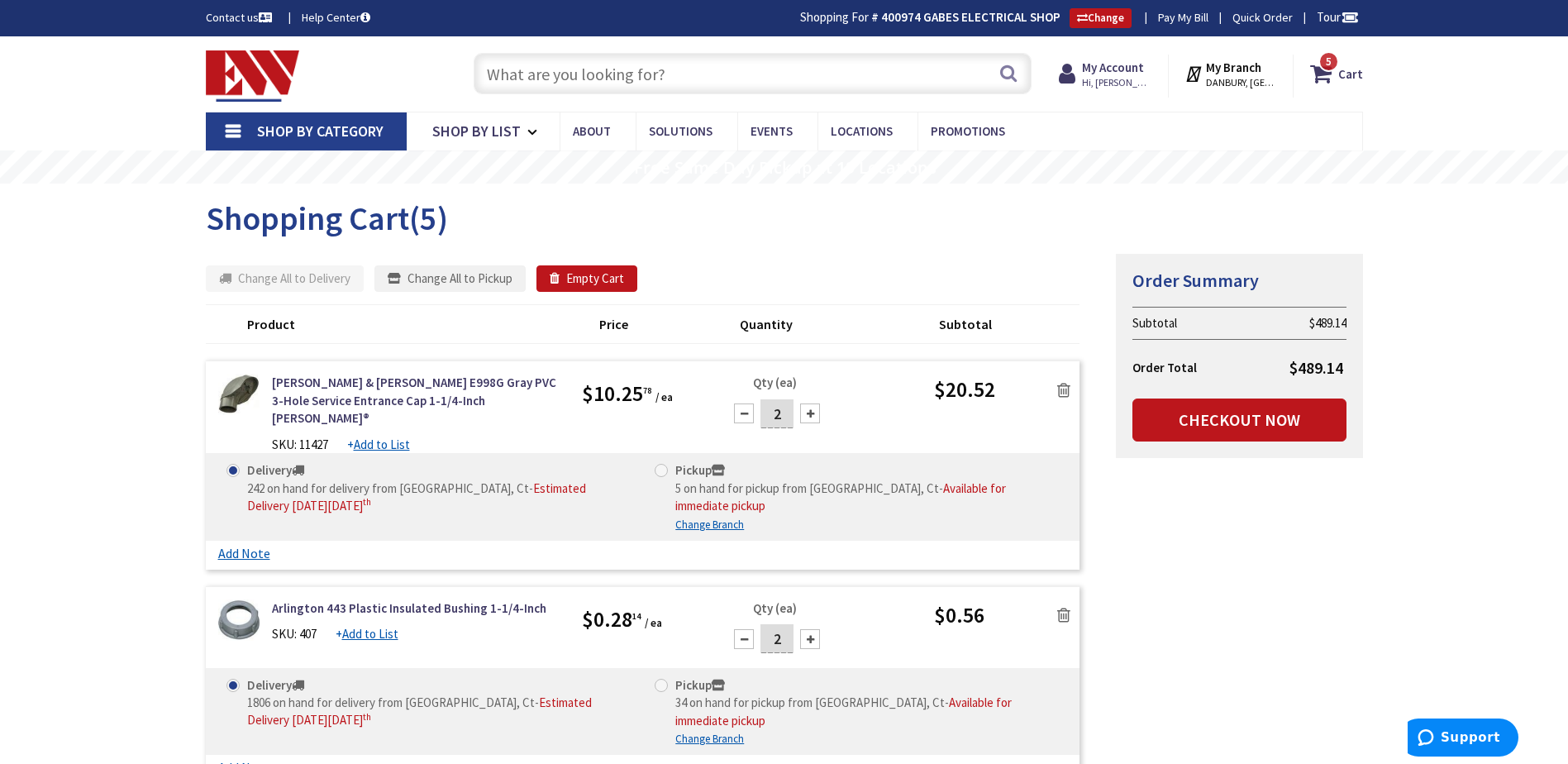
click at [1069, 388] on icon at bounding box center [1063, 390] width 14 height 16
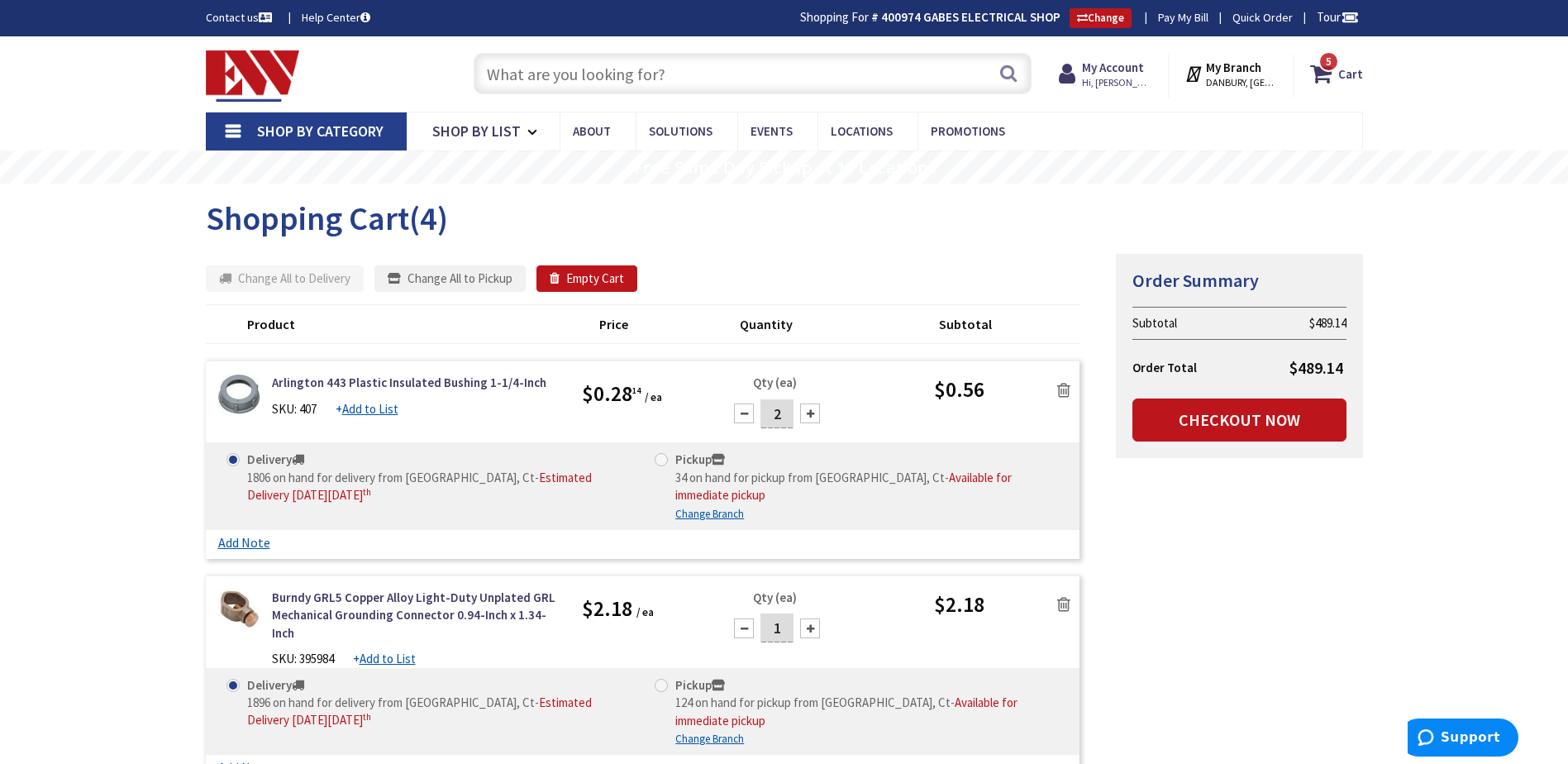
click at [1069, 388] on icon at bounding box center [1063, 390] width 14 height 16
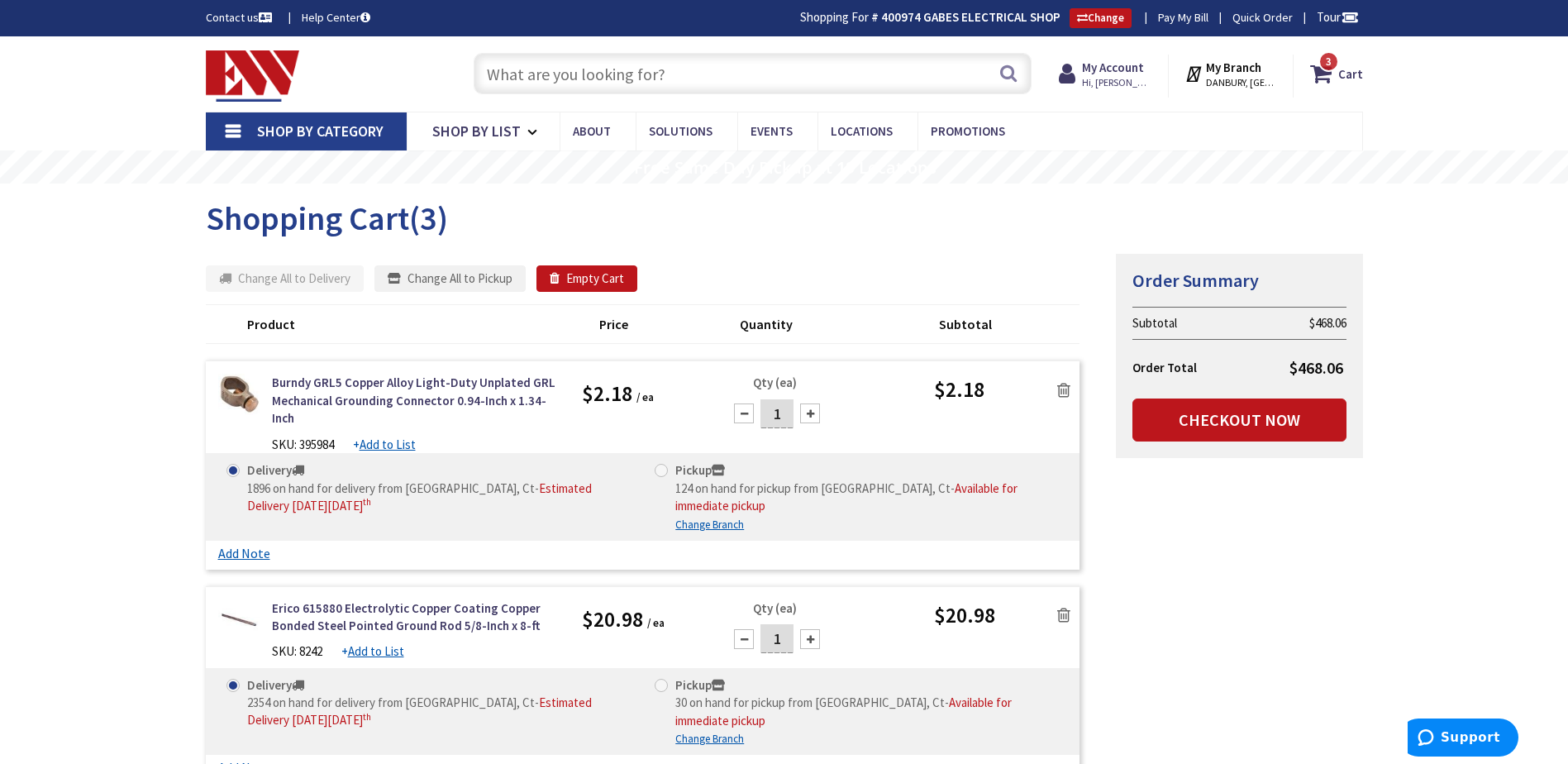
click at [1062, 388] on icon at bounding box center [1063, 390] width 14 height 16
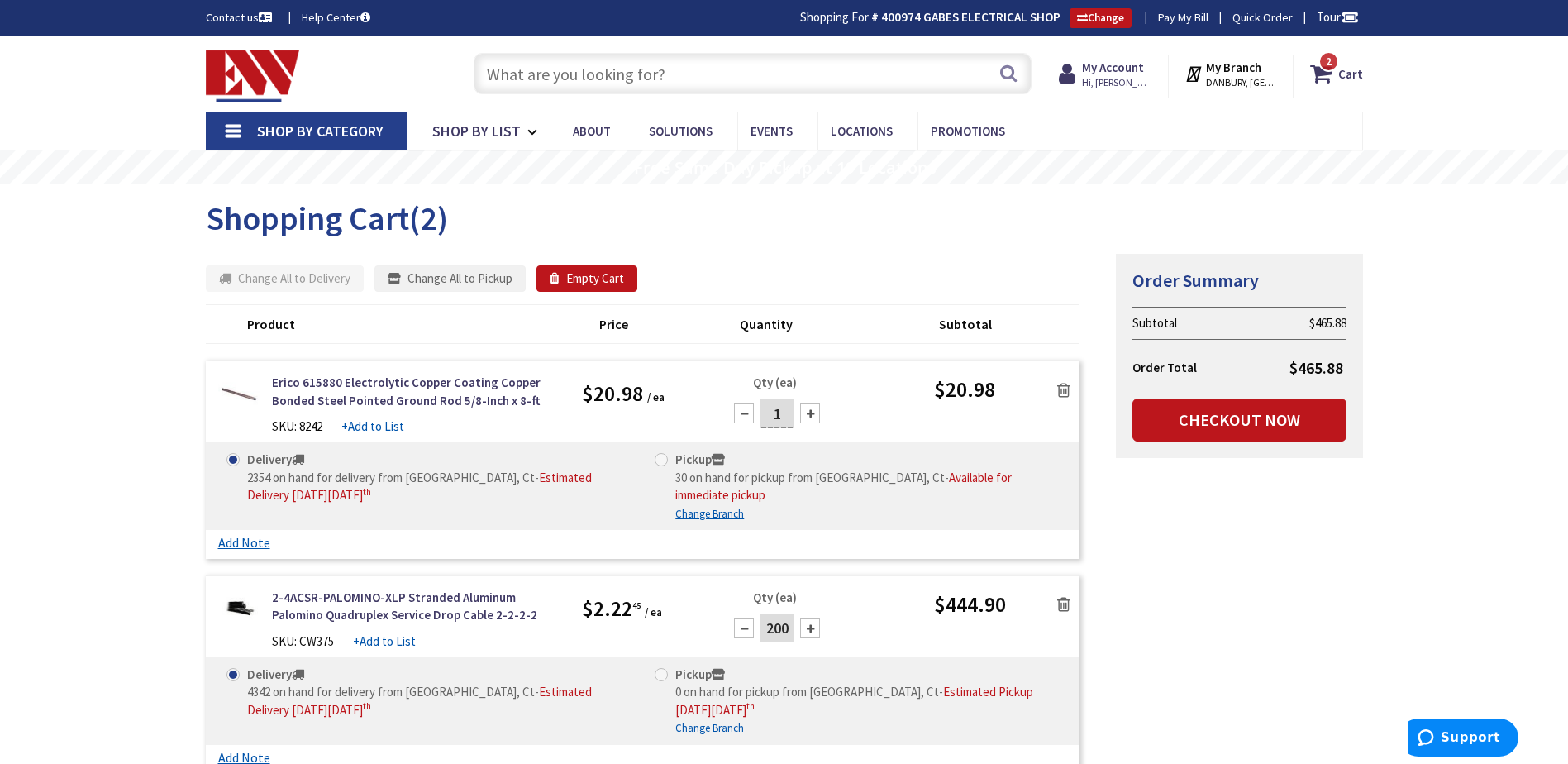
click at [1070, 393] on icon at bounding box center [1063, 390] width 14 height 16
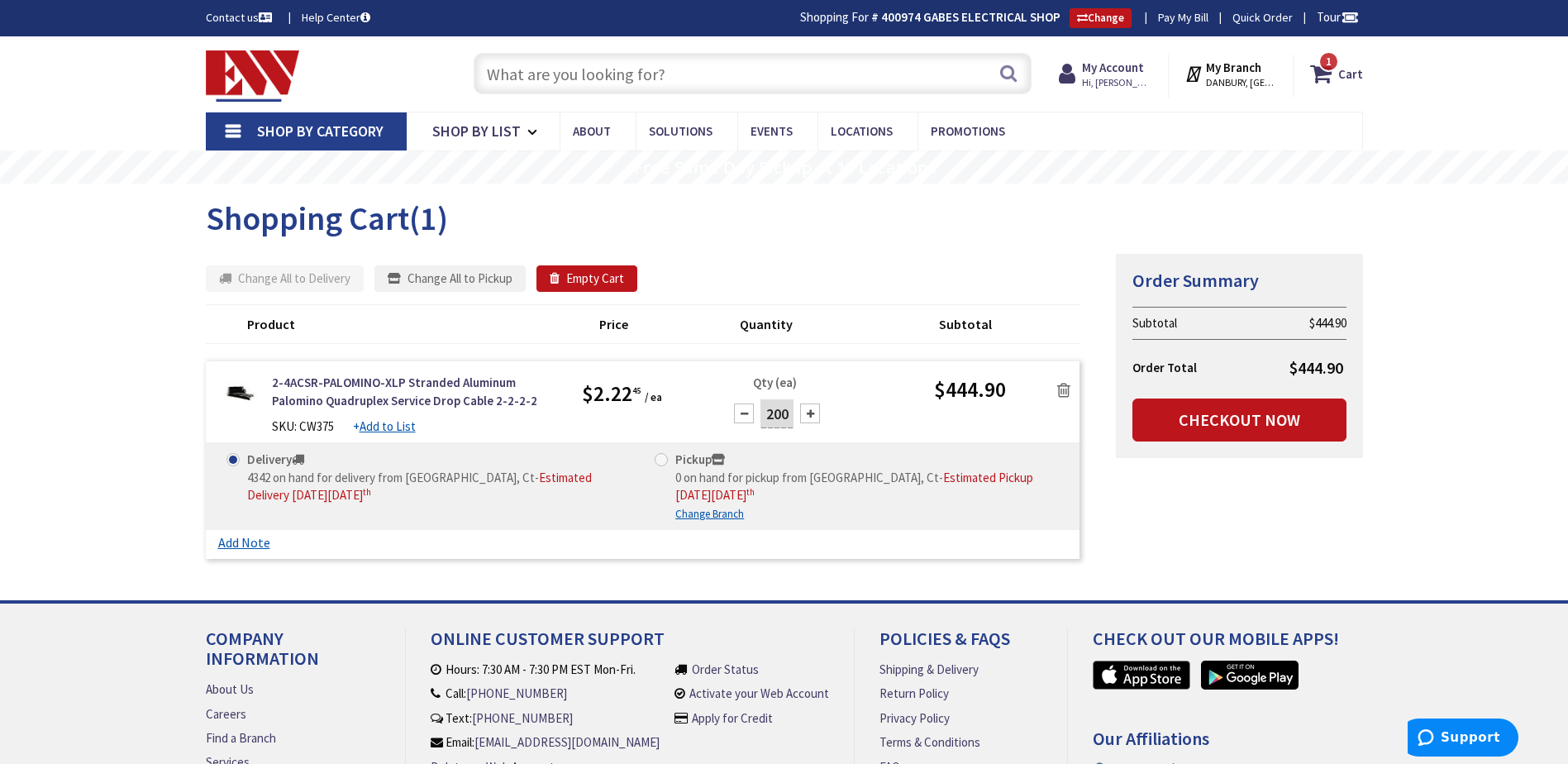
click at [1062, 389] on icon at bounding box center [1063, 390] width 14 height 16
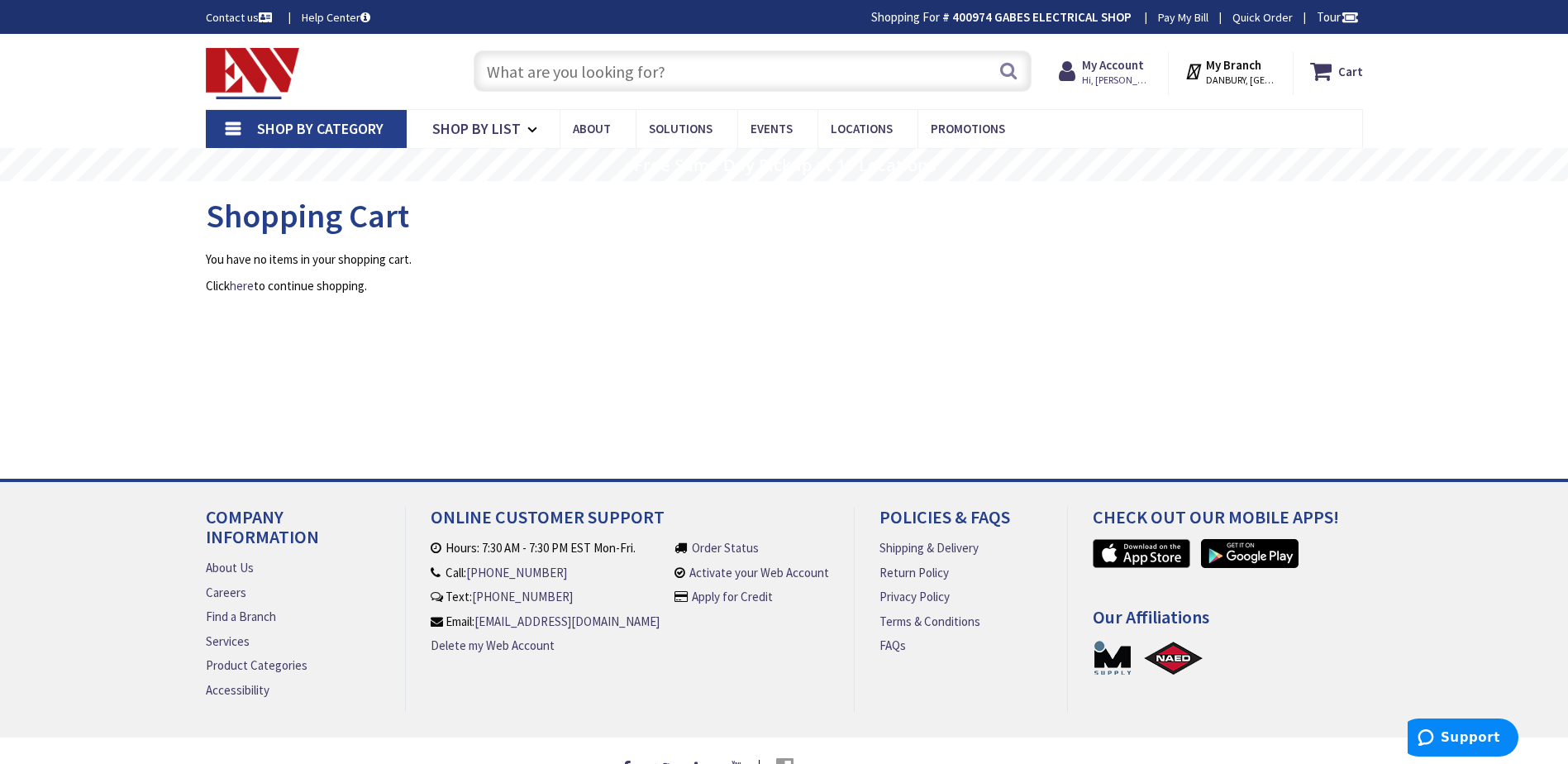
type input "CT-[GEOGRAPHIC_DATA], [GEOGRAPHIC_DATA]"
